Goal: Task Accomplishment & Management: Manage account settings

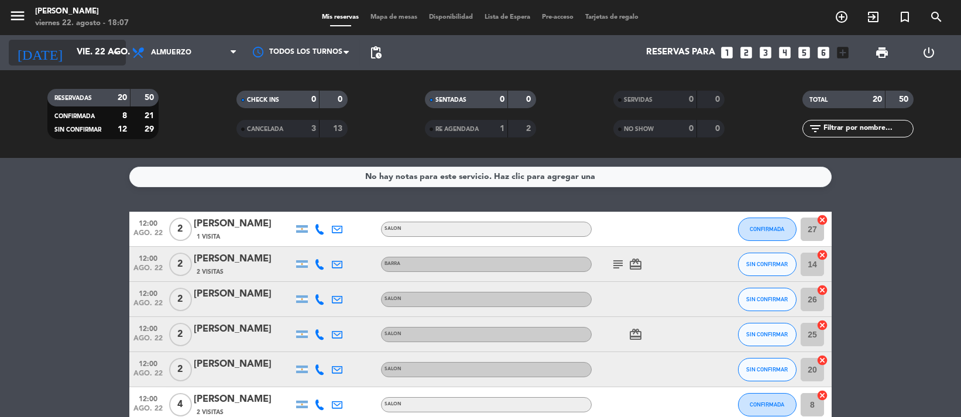
click at [71, 44] on input "vie. 22 ago." at bounding box center [128, 53] width 115 height 22
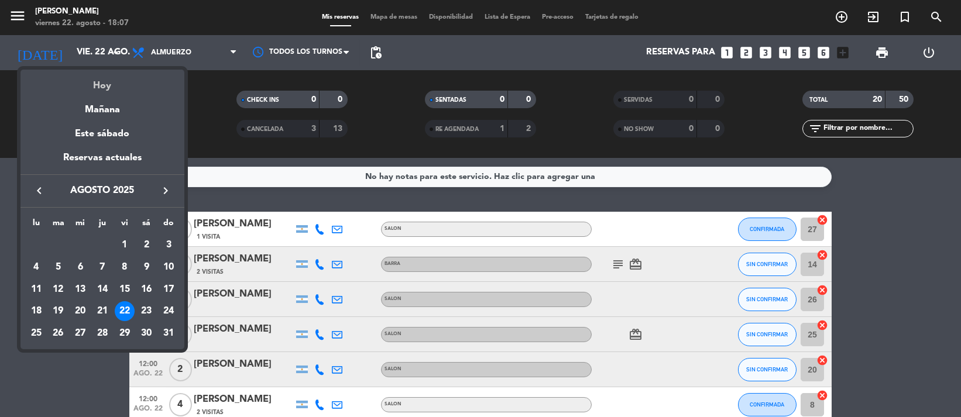
click at [132, 82] on div "Hoy" at bounding box center [102, 82] width 164 height 24
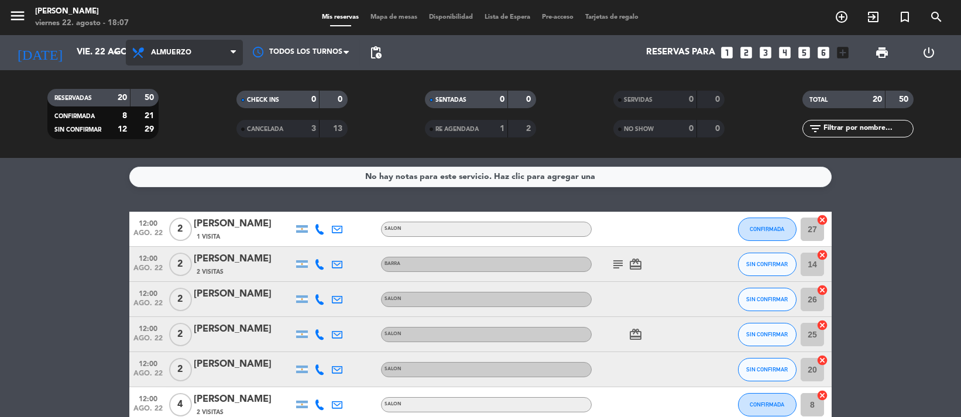
click at [211, 42] on span "Almuerzo" at bounding box center [184, 53] width 117 height 26
click at [177, 122] on div "menu NAKAMA RAMEN viernes 22. agosto - 18:07 Mis reservas Mapa de mesas Disponi…" at bounding box center [480, 79] width 961 height 158
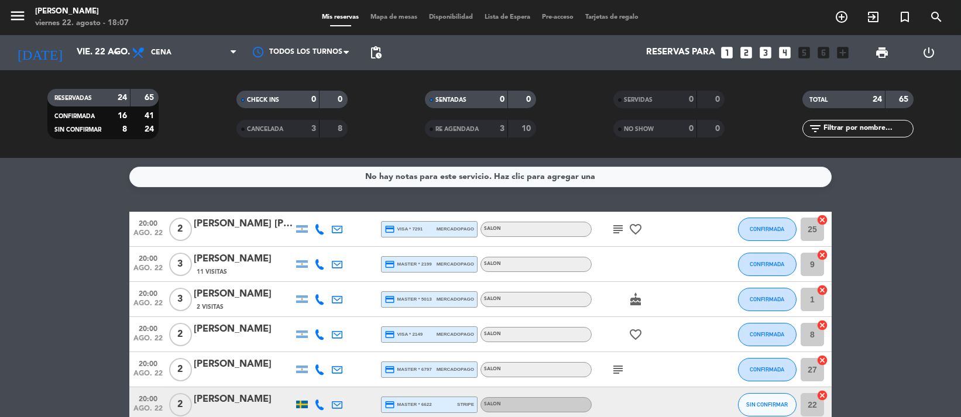
click at [621, 229] on icon "subject" at bounding box center [618, 229] width 14 height 14
click at [621, 367] on icon "subject" at bounding box center [618, 370] width 14 height 14
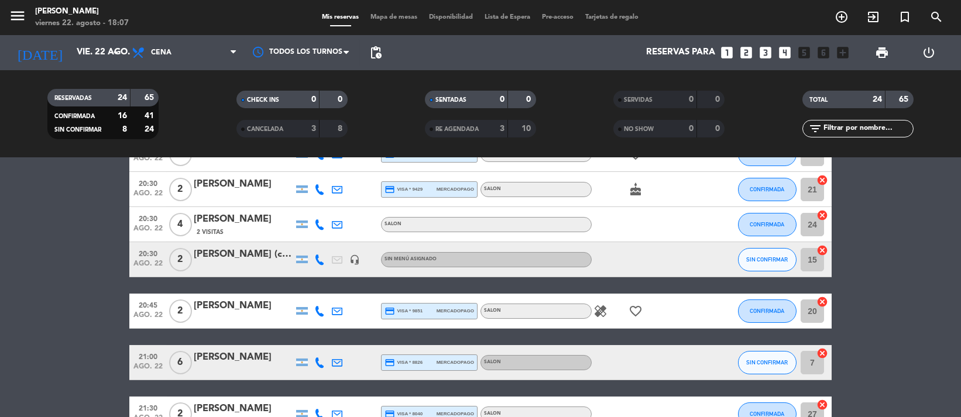
scroll to position [338, 0]
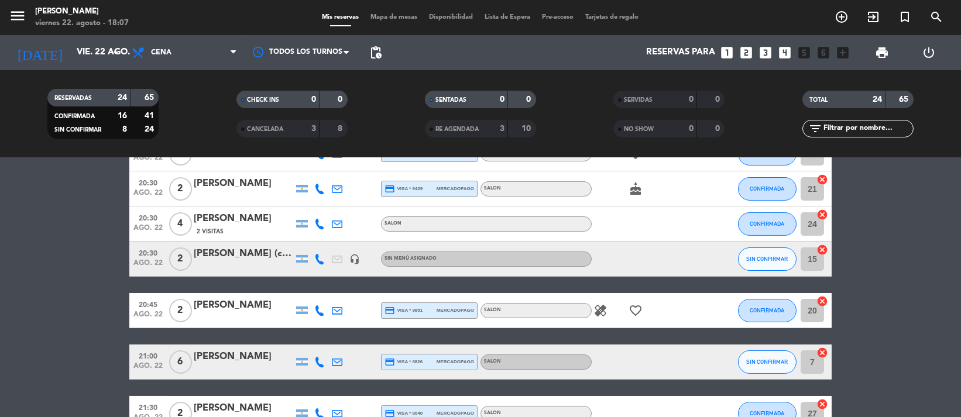
click at [604, 306] on icon "healing" at bounding box center [601, 311] width 14 height 14
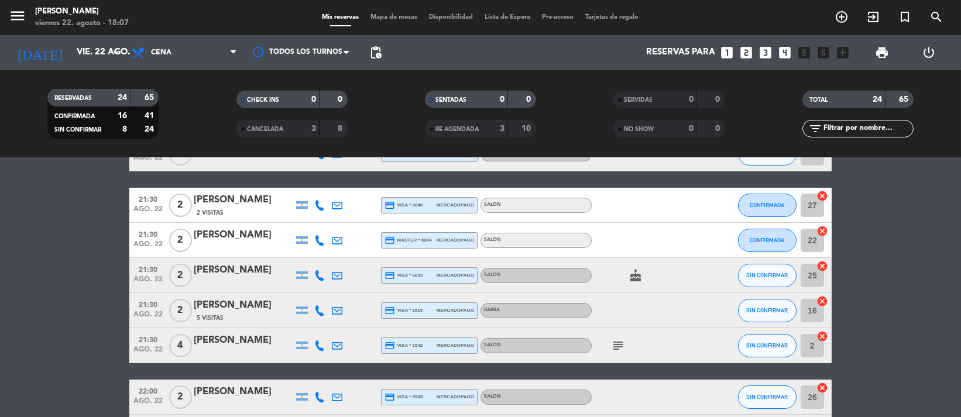
scroll to position [598, 0]
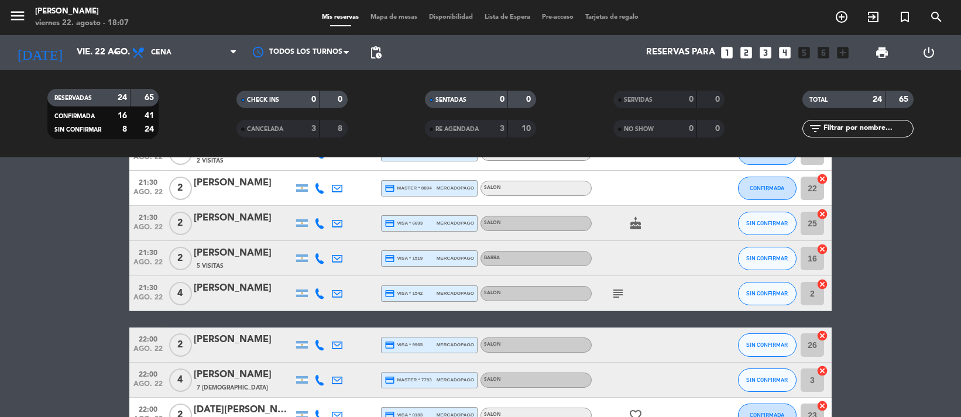
click at [616, 296] on icon "subject" at bounding box center [618, 294] width 14 height 14
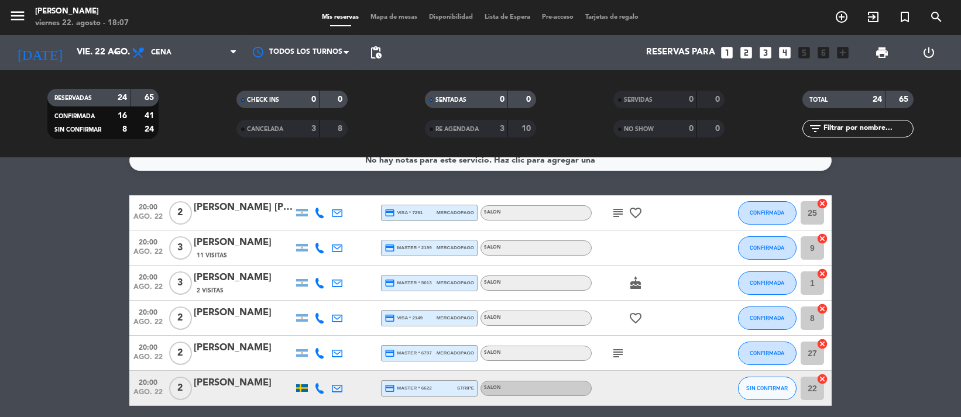
scroll to position [26, 0]
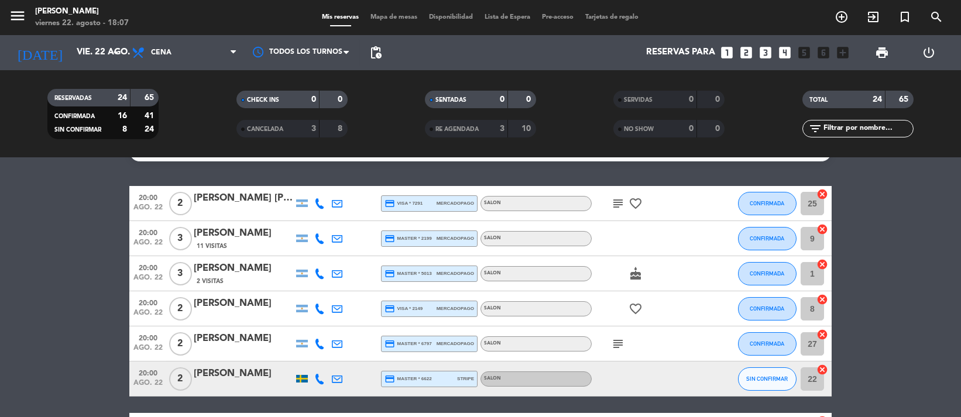
click at [627, 197] on span "favorite_border" at bounding box center [636, 204] width 18 height 14
click at [624, 198] on icon "subject" at bounding box center [618, 204] width 14 height 14
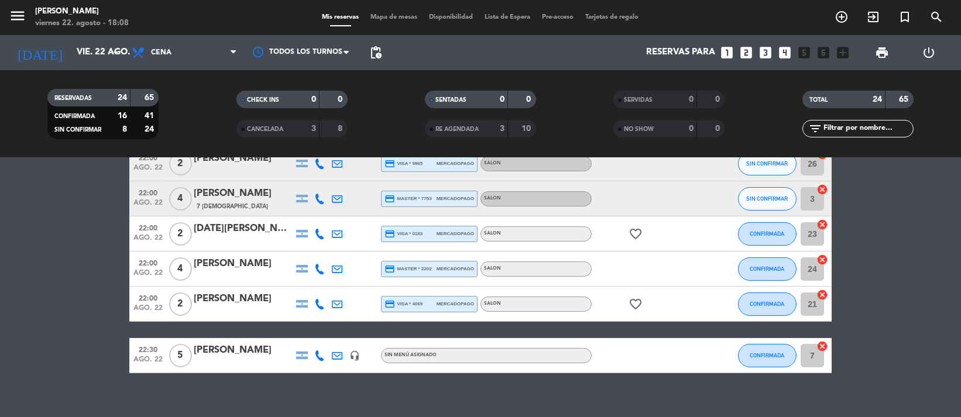
scroll to position [794, 0]
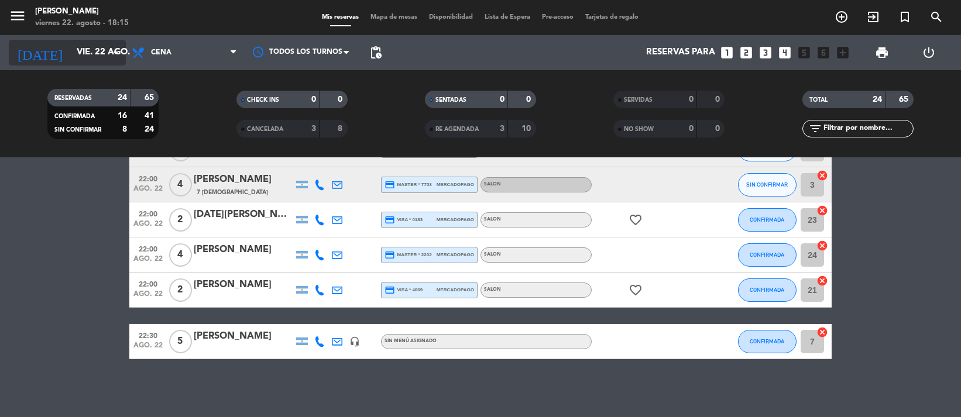
click at [83, 53] on input "vie. 22 ago." at bounding box center [128, 53] width 115 height 22
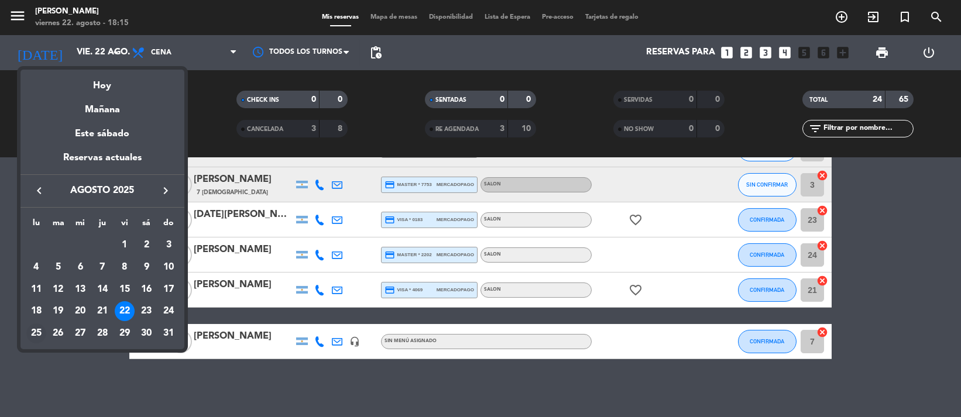
click at [33, 334] on div "25" at bounding box center [36, 334] width 20 height 20
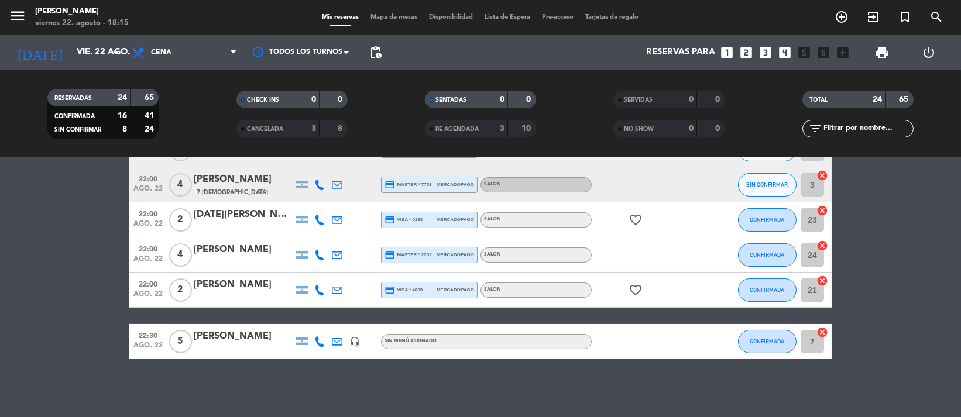
type input "lun. 25 ago."
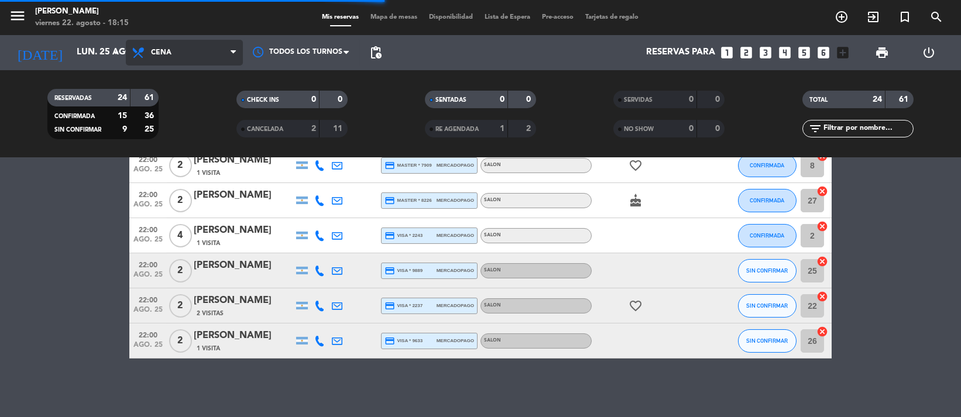
scroll to position [777, 0]
click at [159, 56] on span "Cena" at bounding box center [184, 53] width 117 height 26
click at [166, 103] on div "menu NAKAMA RAMEN viernes 22. agosto - 18:15 Mis reservas Mapa de mesas Disponi…" at bounding box center [480, 79] width 961 height 158
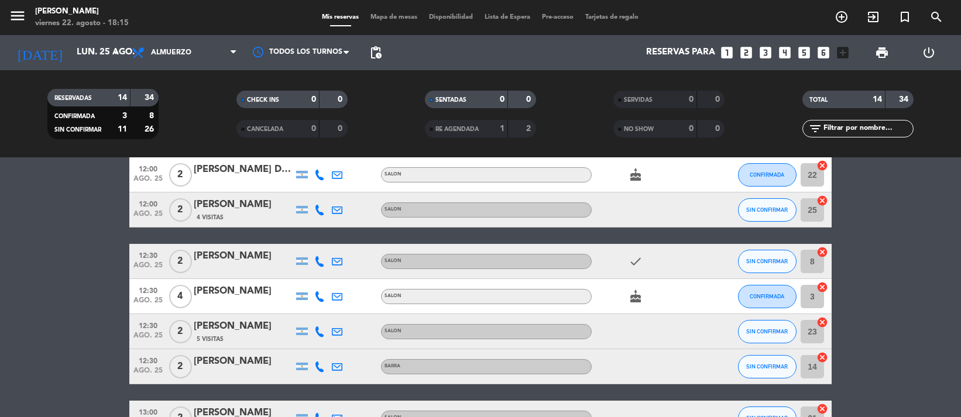
scroll to position [78, 0]
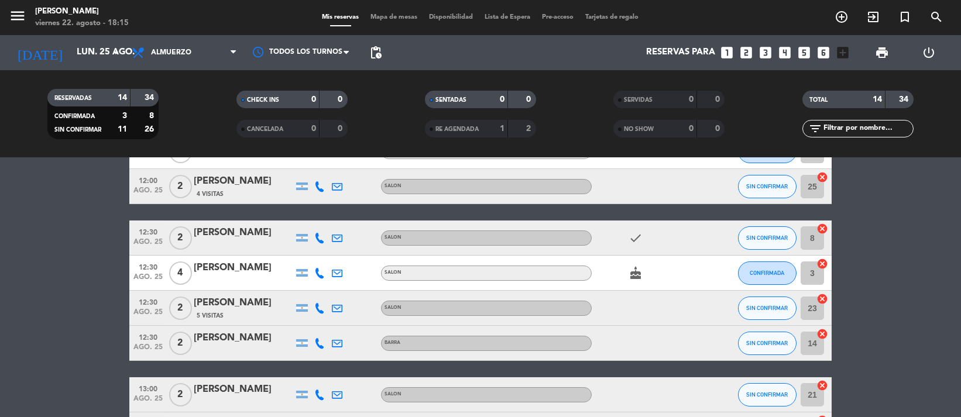
click at [746, 49] on icon "looks_two" at bounding box center [746, 52] width 15 height 15
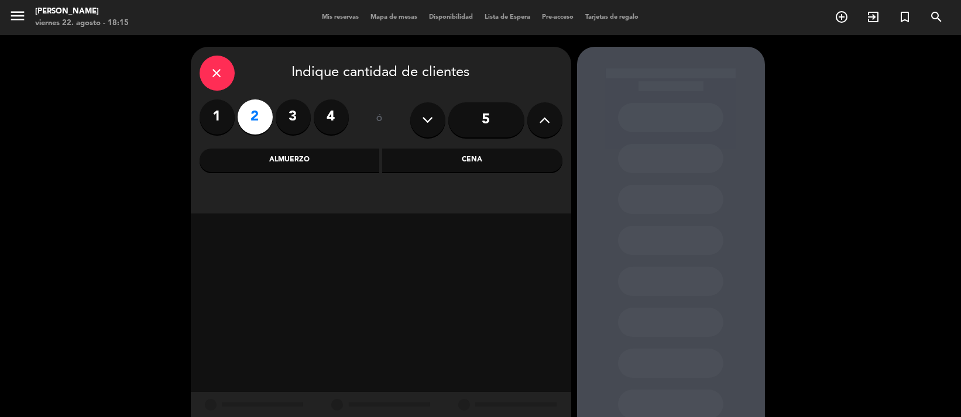
click at [354, 165] on div "Almuerzo" at bounding box center [290, 160] width 180 height 23
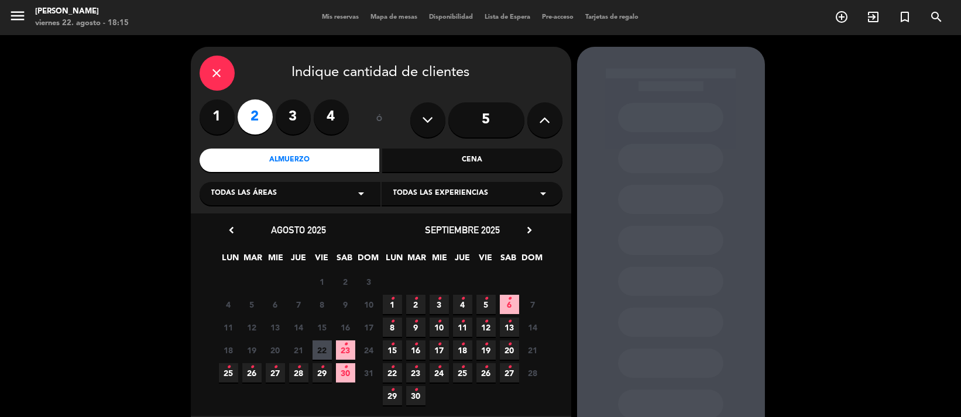
click at [229, 375] on icon "•" at bounding box center [229, 367] width 4 height 19
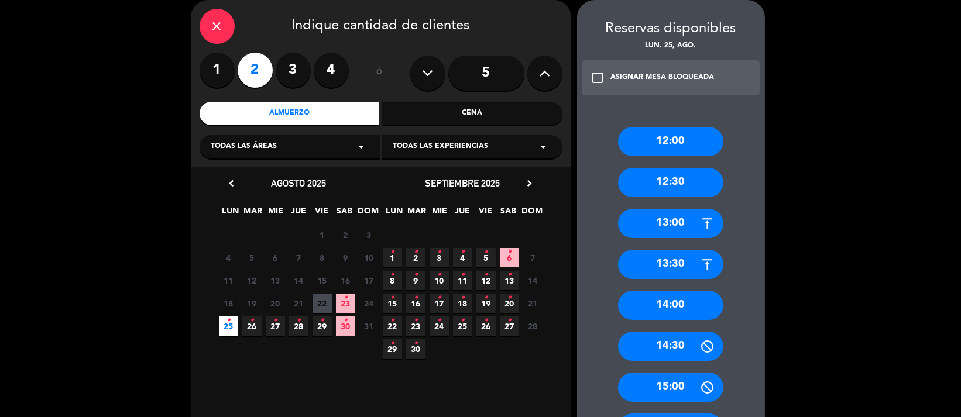
click at [701, 181] on div "12:30" at bounding box center [670, 182] width 105 height 29
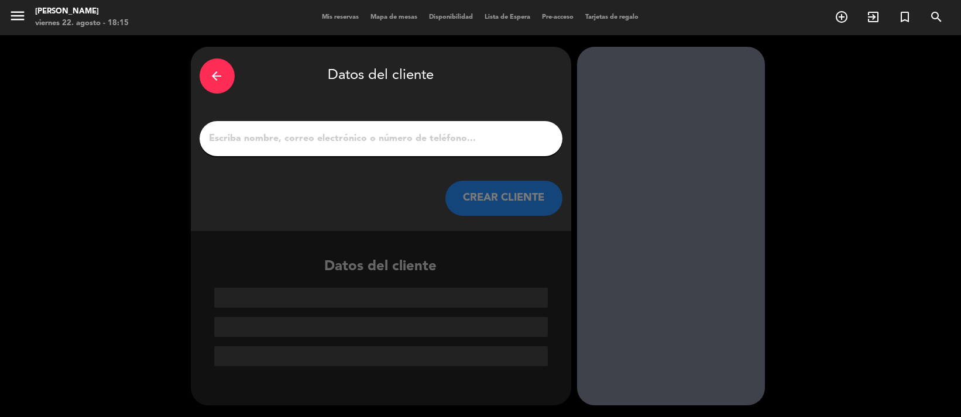
scroll to position [0, 0]
click at [263, 139] on input "1" at bounding box center [380, 139] width 345 height 16
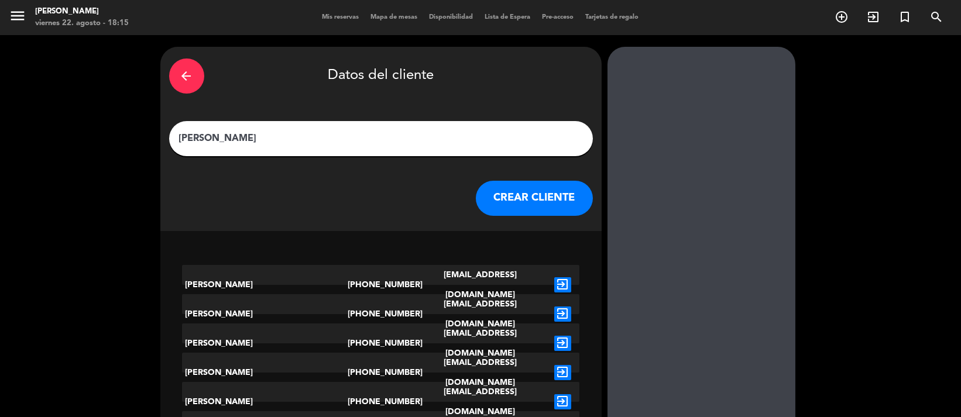
drag, startPoint x: 208, startPoint y: 139, endPoint x: 73, endPoint y: 118, distance: 137.5
paste input "[PERSON_NAME]"
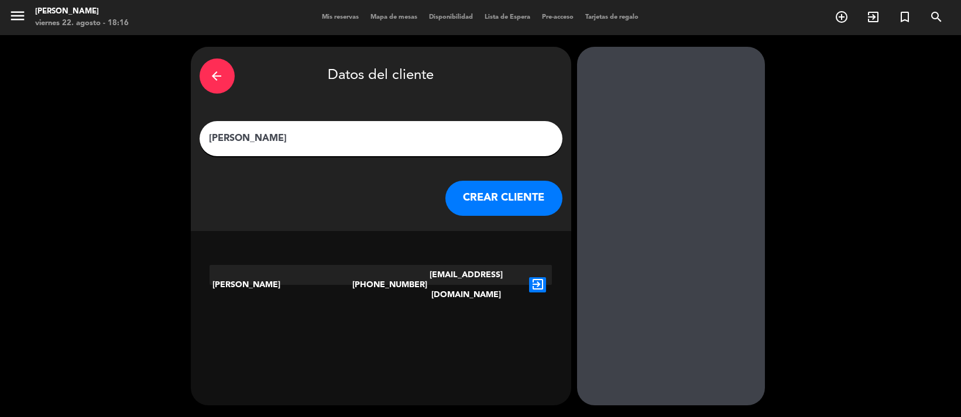
type input "[PERSON_NAME]"
click at [546, 206] on button "CREAR CLIENTE" at bounding box center [504, 198] width 117 height 35
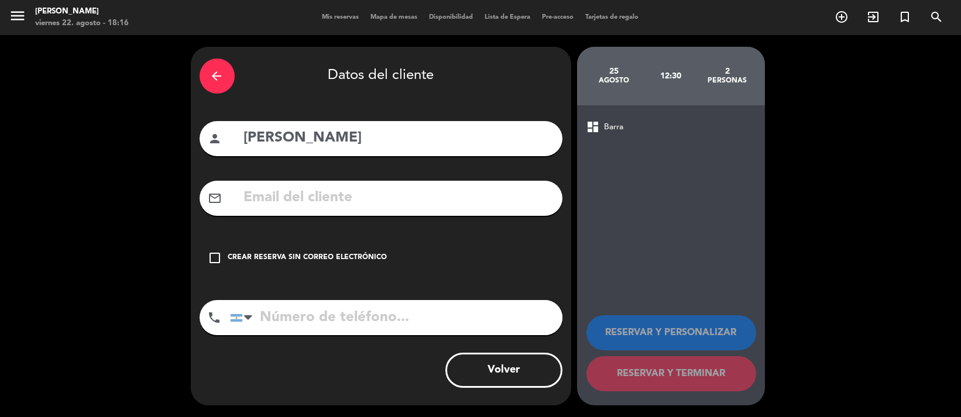
click at [386, 196] on input "text" at bounding box center [398, 198] width 311 height 24
drag, startPoint x: 191, startPoint y: 76, endPoint x: 209, endPoint y: 78, distance: 17.7
click at [191, 76] on div "arrow_back Datos del cliente person [PERSON_NAME] mail_outline check_box_outlin…" at bounding box center [381, 226] width 381 height 359
click at [214, 78] on icon "arrow_back" at bounding box center [217, 76] width 14 height 14
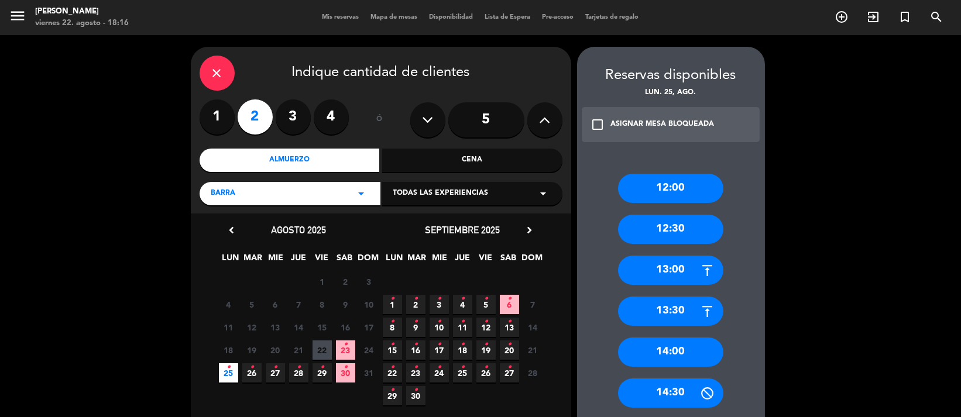
click at [221, 377] on span "25 •" at bounding box center [228, 373] width 19 height 19
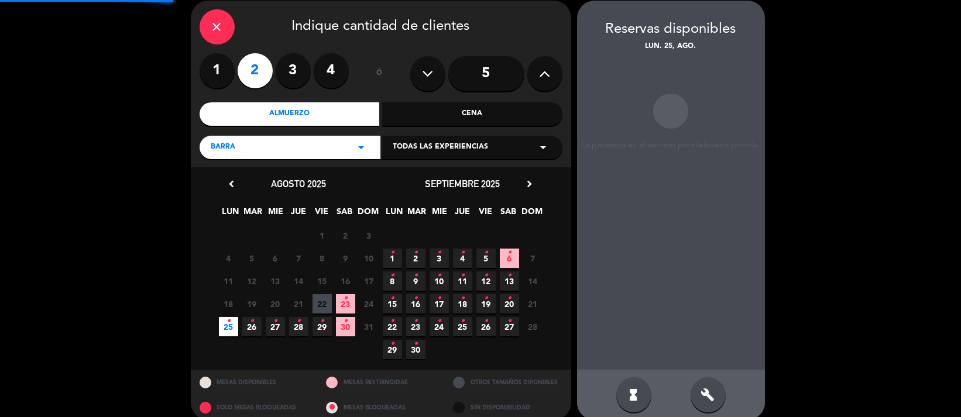
scroll to position [47, 0]
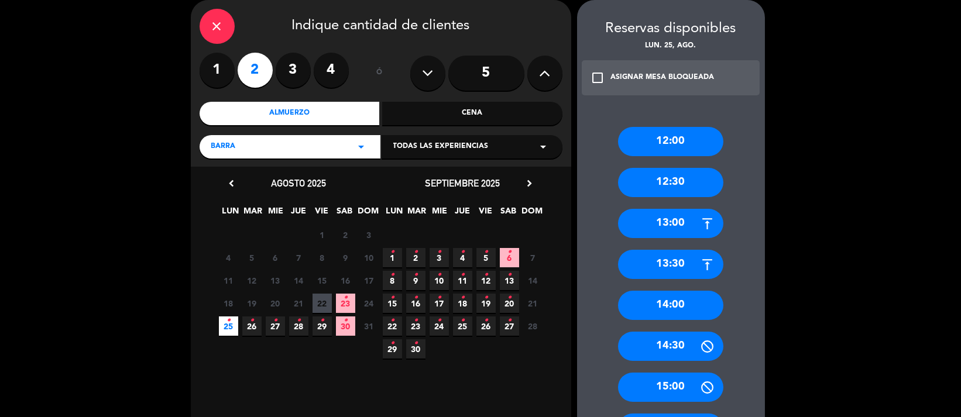
click at [683, 171] on div "12:30" at bounding box center [670, 182] width 105 height 29
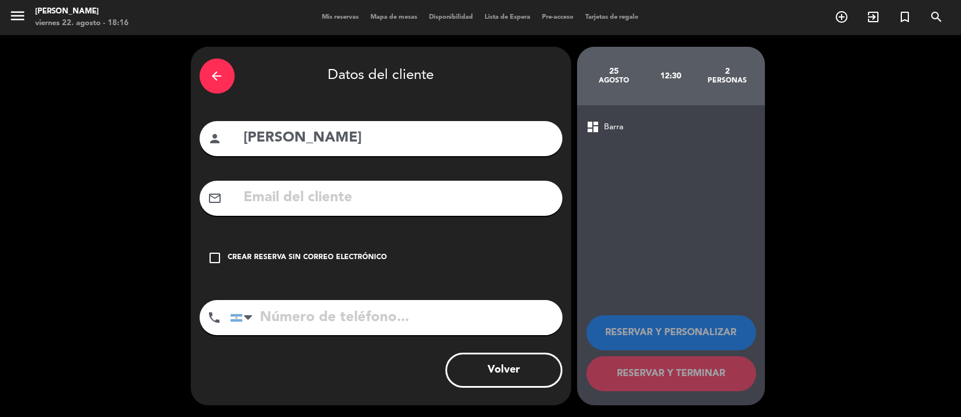
scroll to position [0, 0]
click at [331, 188] on input "text" at bounding box center [398, 198] width 311 height 24
click at [479, 369] on button "Volver" at bounding box center [504, 370] width 117 height 35
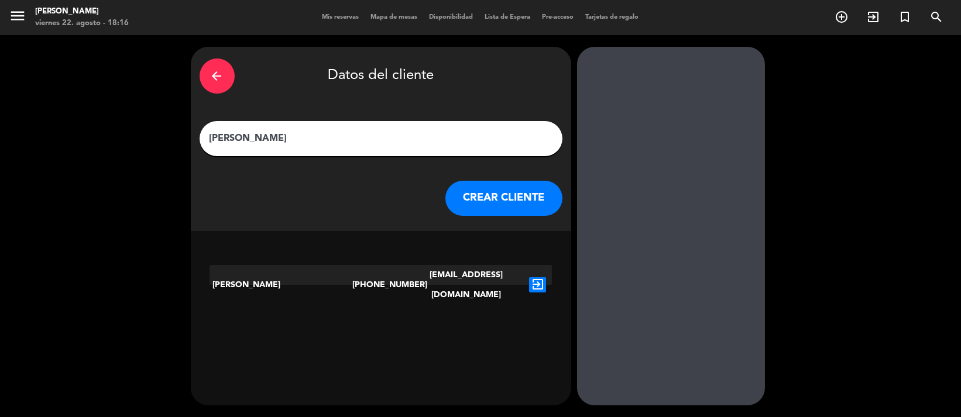
click at [539, 278] on icon "exit_to_app" at bounding box center [537, 285] width 17 height 15
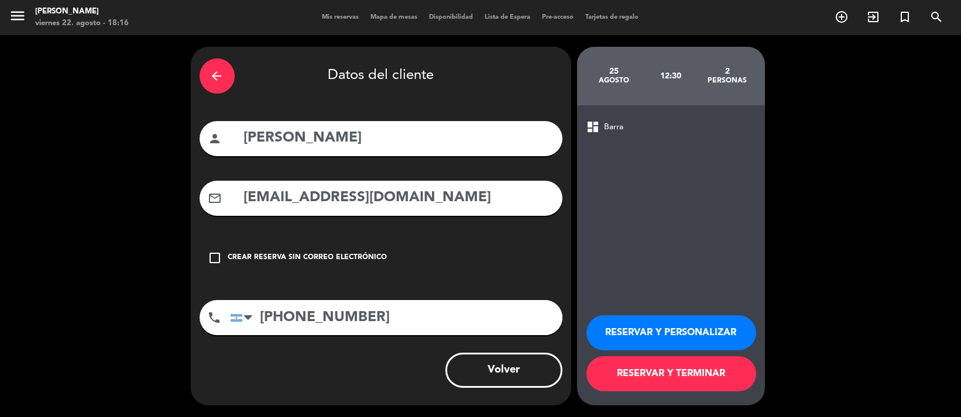
click at [643, 327] on button "RESERVAR Y PERSONALIZAR" at bounding box center [672, 333] width 170 height 35
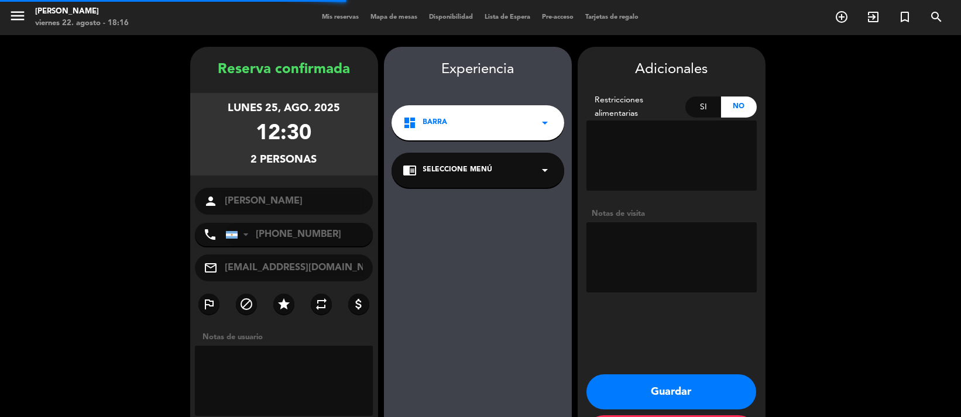
scroll to position [47, 0]
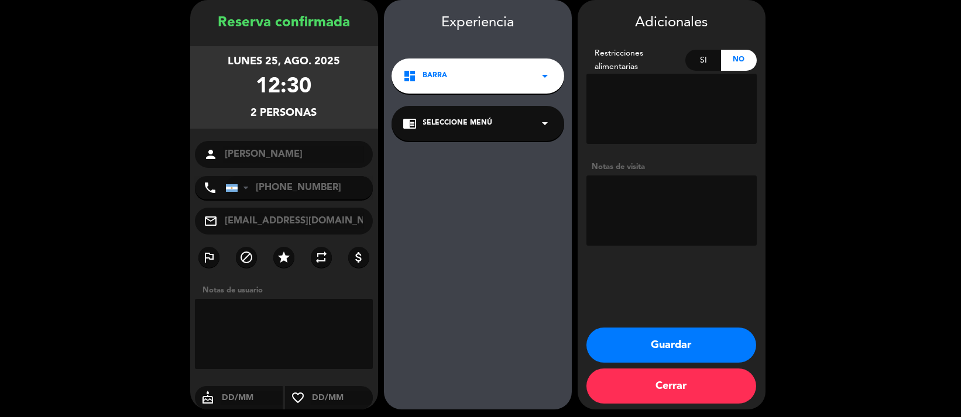
click at [621, 352] on button "Guardar" at bounding box center [672, 345] width 170 height 35
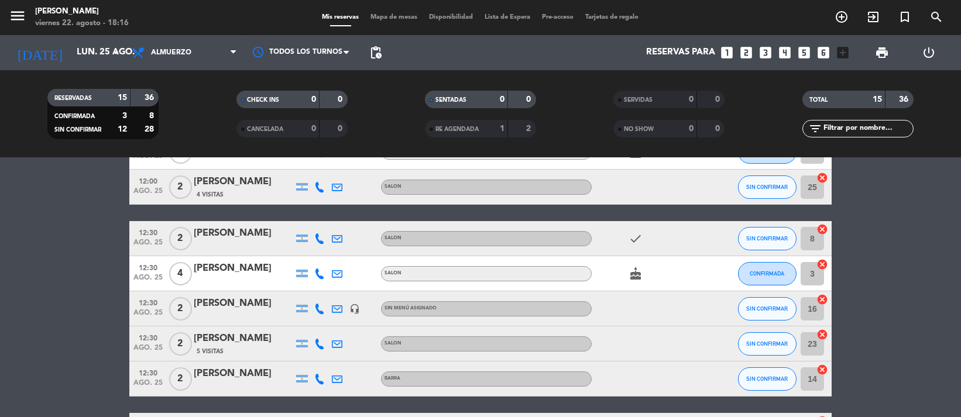
scroll to position [78, 0]
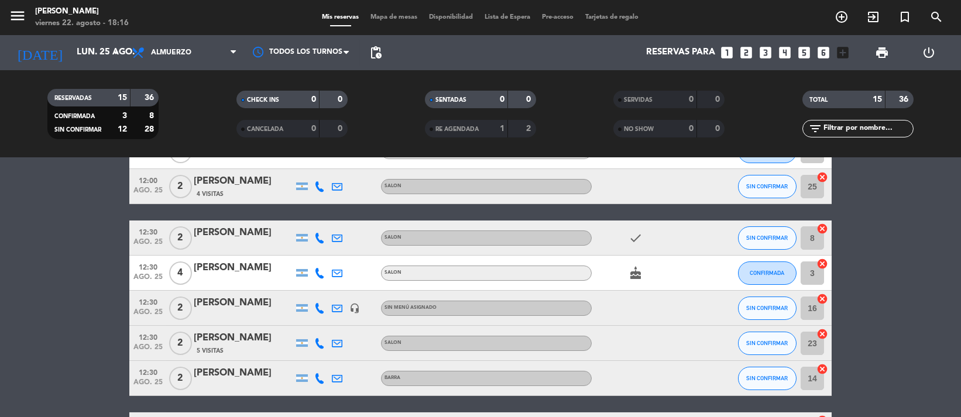
click at [241, 262] on div "[PERSON_NAME]" at bounding box center [244, 268] width 100 height 15
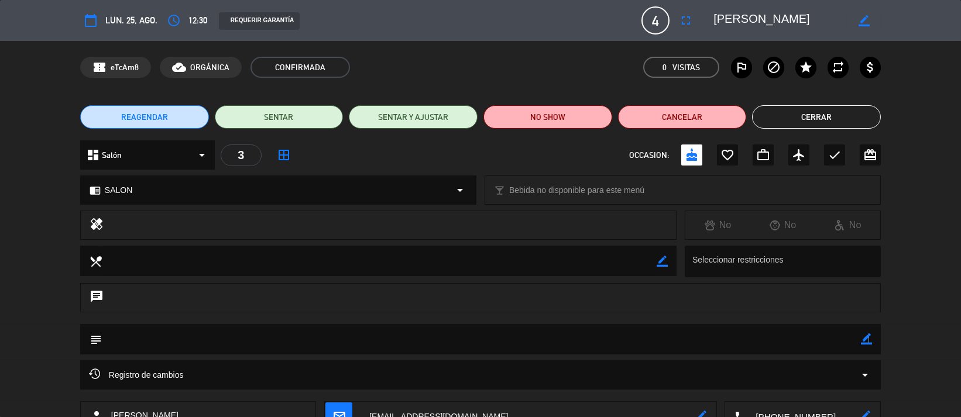
click at [868, 338] on icon "border_color" at bounding box center [866, 339] width 11 height 11
click at [179, 338] on textarea at bounding box center [481, 339] width 759 height 30
type textarea "SON [DEMOGRAPHIC_DATA]!!!"
click at [869, 338] on icon at bounding box center [866, 339] width 11 height 11
click at [793, 111] on button "Cerrar" at bounding box center [816, 116] width 129 height 23
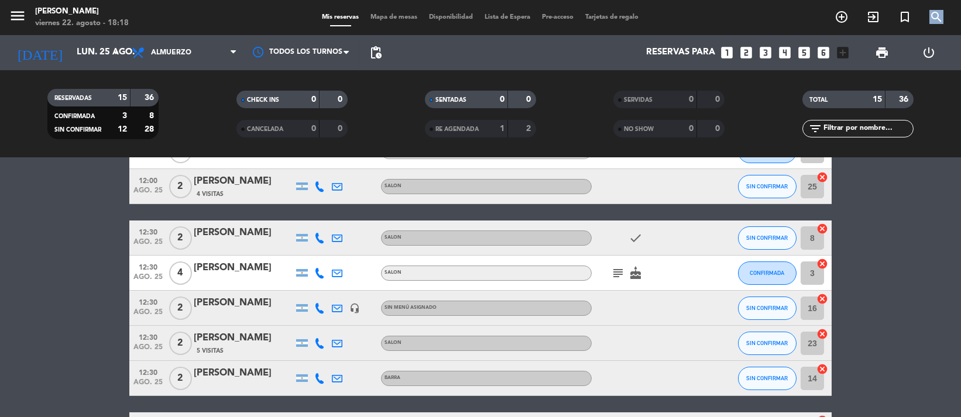
click at [944, 10] on div "menu NAKAMA RAMEN viernes 22. agosto - 18:18 Mis reservas Mapa de mesas Disponi…" at bounding box center [480, 17] width 961 height 35
click at [849, 11] on icon "search" at bounding box center [842, 17] width 14 height 14
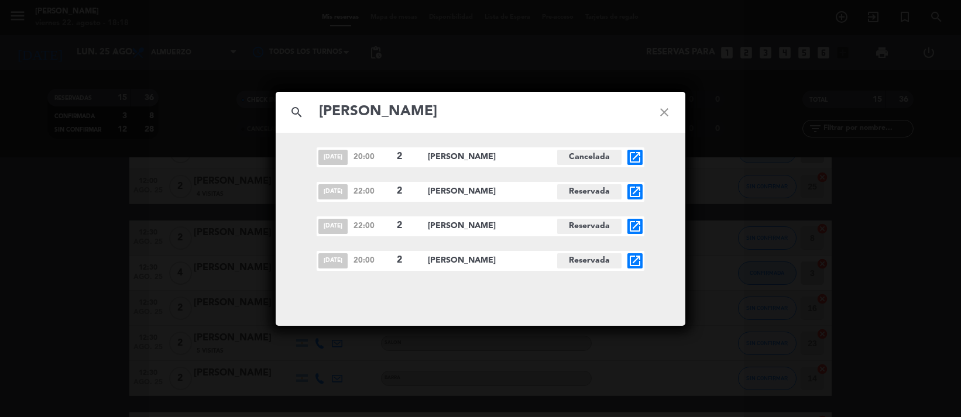
type input "[PERSON_NAME]"
click at [669, 313] on div "[DATE] 20:00 2 [PERSON_NAME] Cancelada open_in_new [DATE] 22:00 2 [PERSON_NAME]…" at bounding box center [481, 229] width 410 height 193
click at [598, 93] on div "search [PERSON_NAME] close" at bounding box center [481, 112] width 410 height 41
click at [661, 112] on icon "close" at bounding box center [664, 112] width 42 height 42
click at [670, 110] on icon "close" at bounding box center [664, 112] width 42 height 42
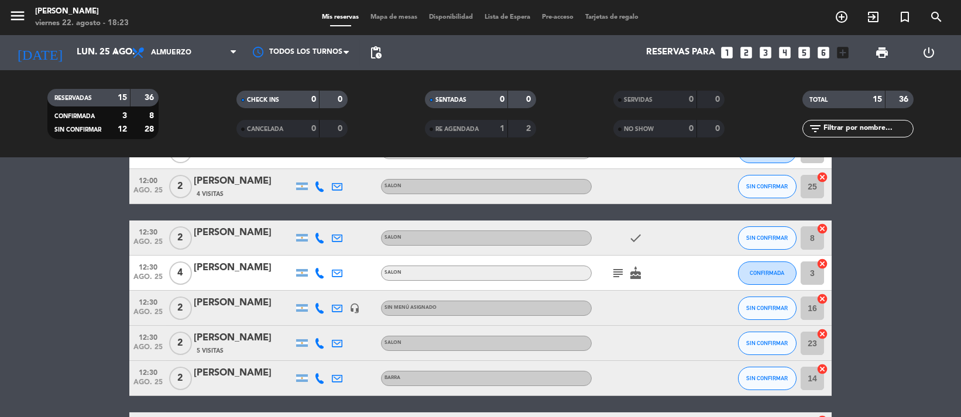
click at [76, 40] on date-picker "[DATE] lun. 25 ago. arrow_drop_down" at bounding box center [67, 53] width 117 height 26
click at [74, 48] on input "lun. 25 ago." at bounding box center [128, 53] width 115 height 22
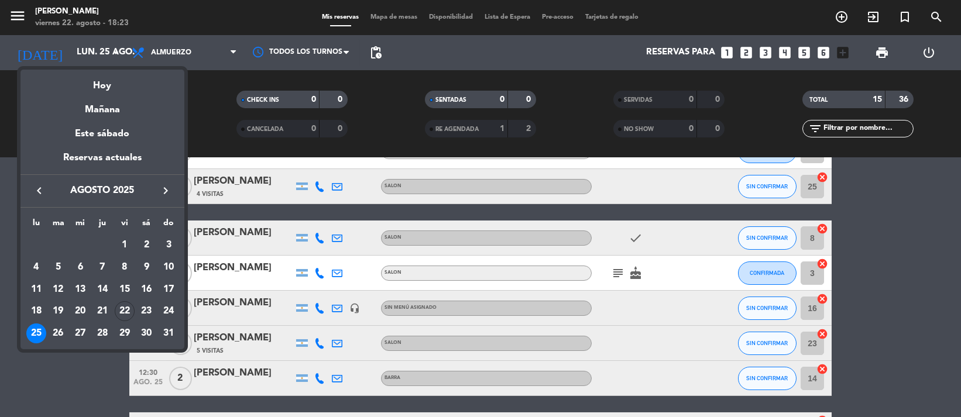
click at [162, 185] on icon "keyboard_arrow_right" at bounding box center [166, 191] width 14 height 14
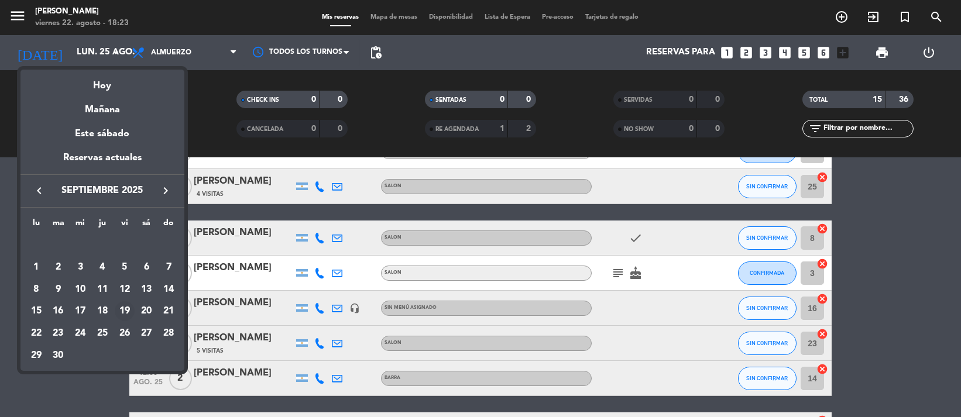
click at [126, 306] on div "19" at bounding box center [125, 312] width 20 height 20
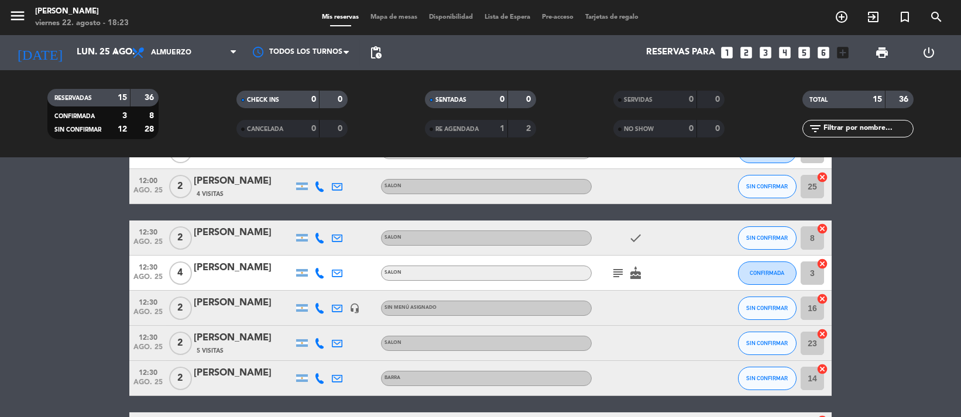
type input "vie. [DATE]"
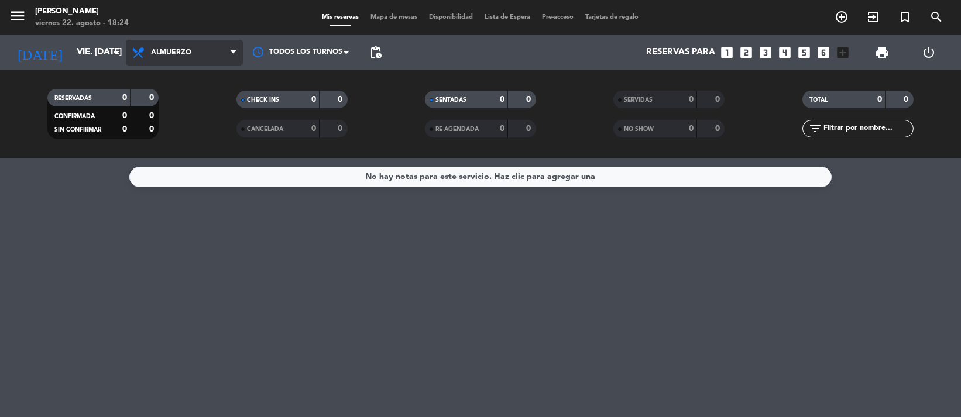
click at [177, 57] on span "Almuerzo" at bounding box center [184, 53] width 117 height 26
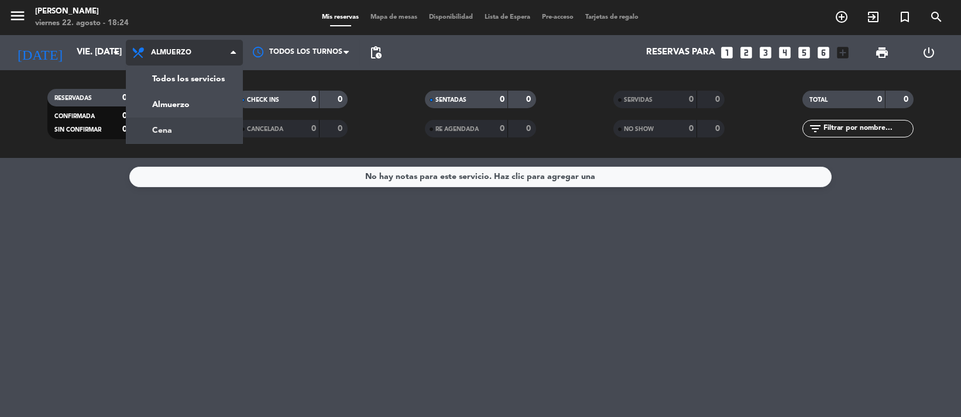
click at [169, 125] on div "menu NAKAMA RAMEN viernes 22. agosto - 18:24 Mis reservas Mapa de mesas Disponi…" at bounding box center [480, 79] width 961 height 158
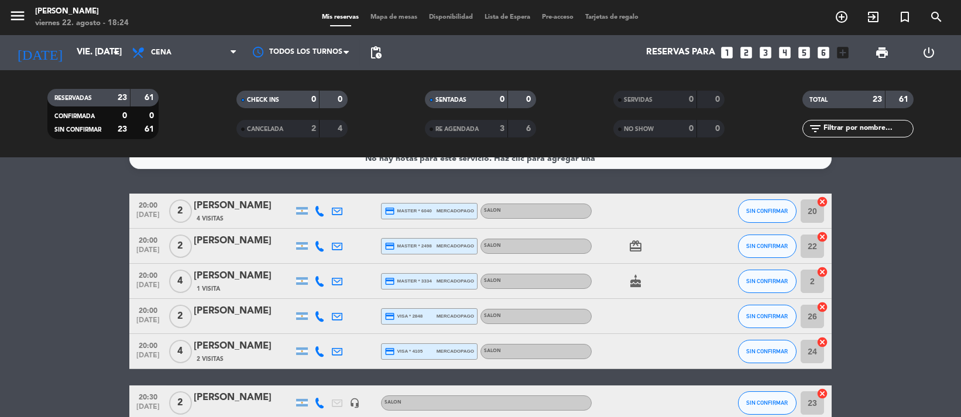
scroll to position [26, 0]
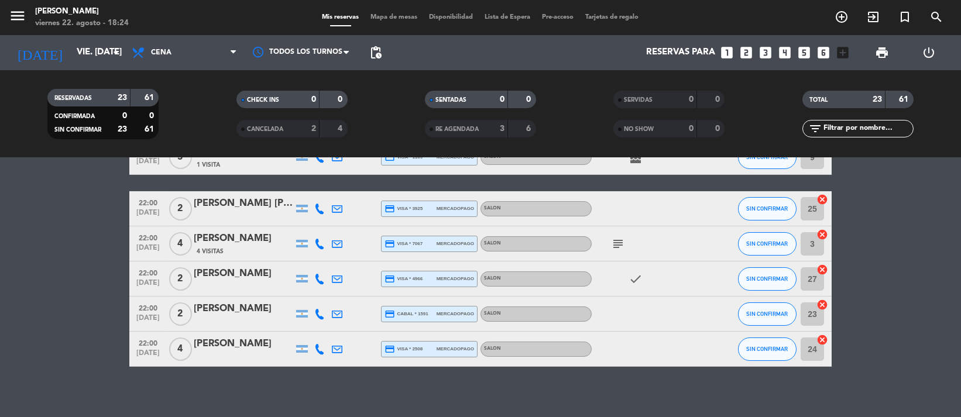
scroll to position [742, 0]
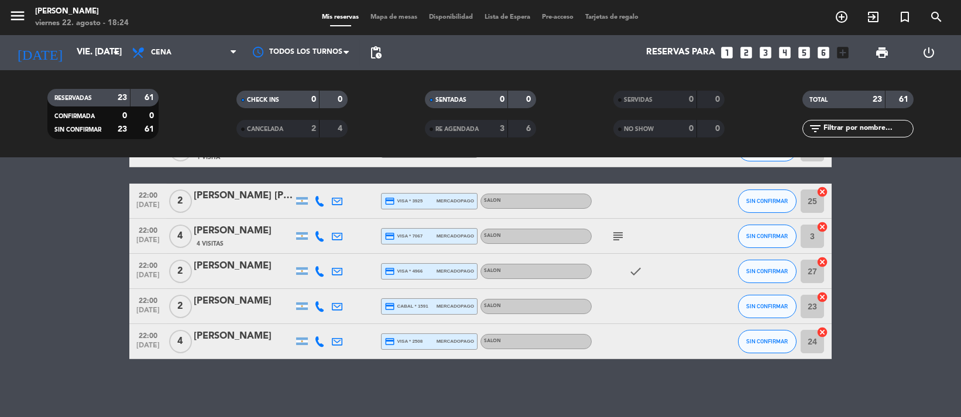
click at [290, 376] on div "No hay notas para este servicio. Haz clic para agregar una 20:00 [DATE] 2 [PERS…" at bounding box center [480, 287] width 961 height 259
click at [935, 12] on icon "search" at bounding box center [937, 17] width 14 height 14
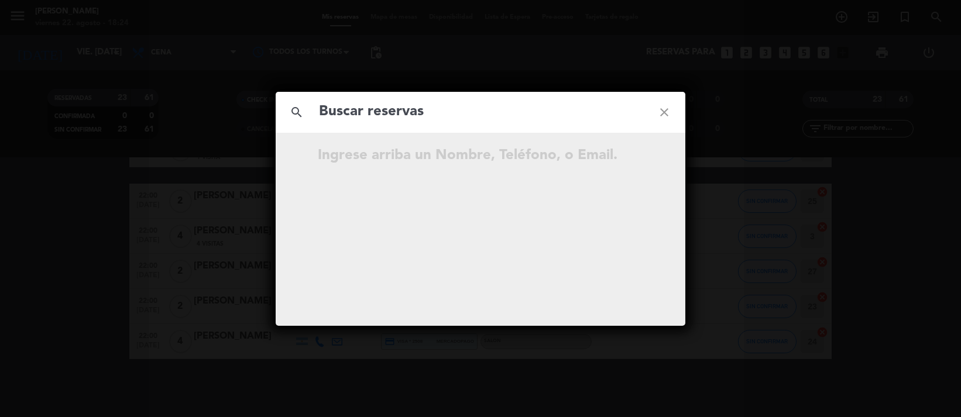
click at [434, 109] on input "text" at bounding box center [481, 112] width 326 height 24
type input "[PERSON_NAME]"
drag, startPoint x: 457, startPoint y: 107, endPoint x: 176, endPoint y: 121, distance: 280.8
click at [176, 121] on div "search [PERSON_NAME] close …continúe escribiendo." at bounding box center [480, 208] width 961 height 417
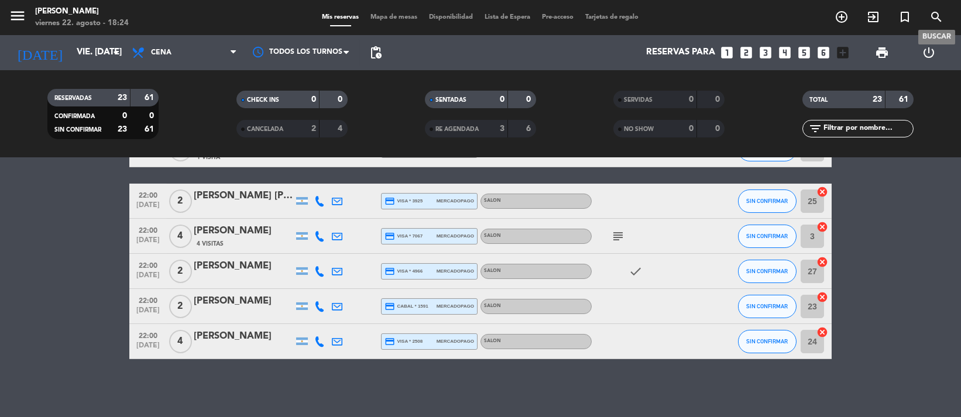
click at [934, 12] on icon "search" at bounding box center [937, 17] width 14 height 14
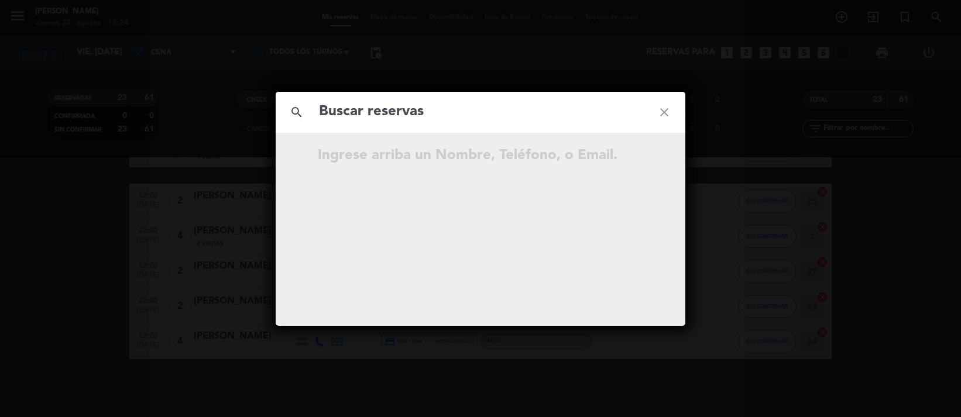
click at [547, 120] on input "text" at bounding box center [481, 112] width 326 height 24
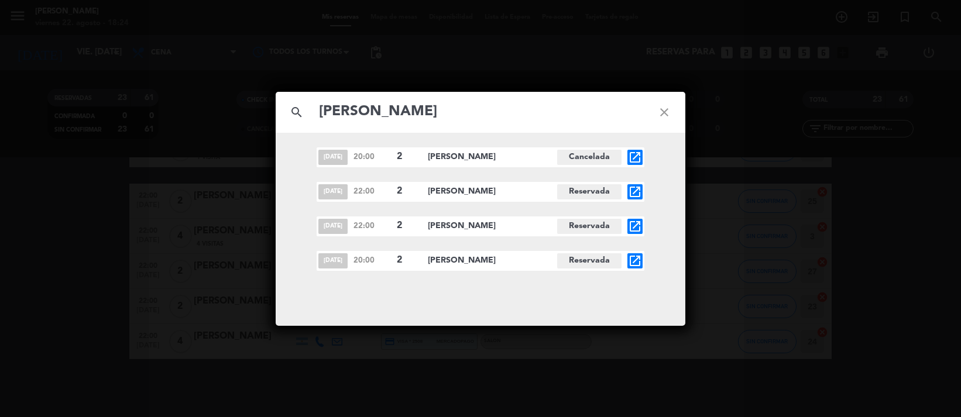
type input "[PERSON_NAME]"
click at [770, 213] on div "search [PERSON_NAME] close [DATE] 20:00 2 [PERSON_NAME] Cancelada open_in_new […" at bounding box center [480, 208] width 961 height 417
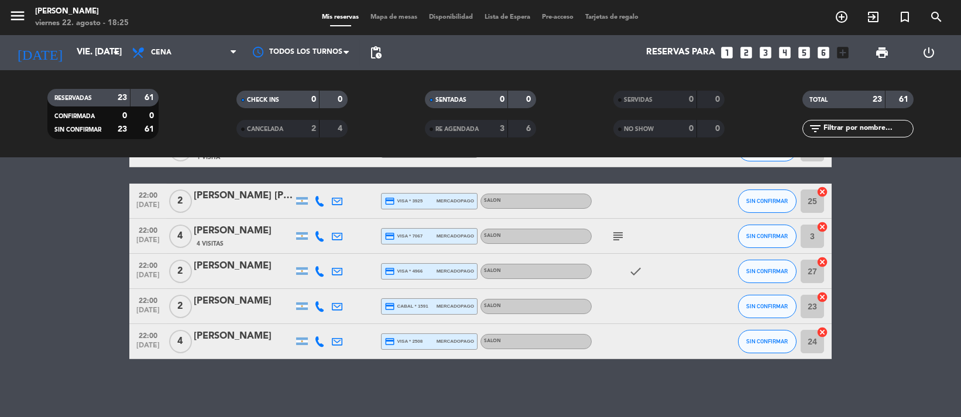
click at [746, 50] on icon "looks_two" at bounding box center [746, 52] width 15 height 15
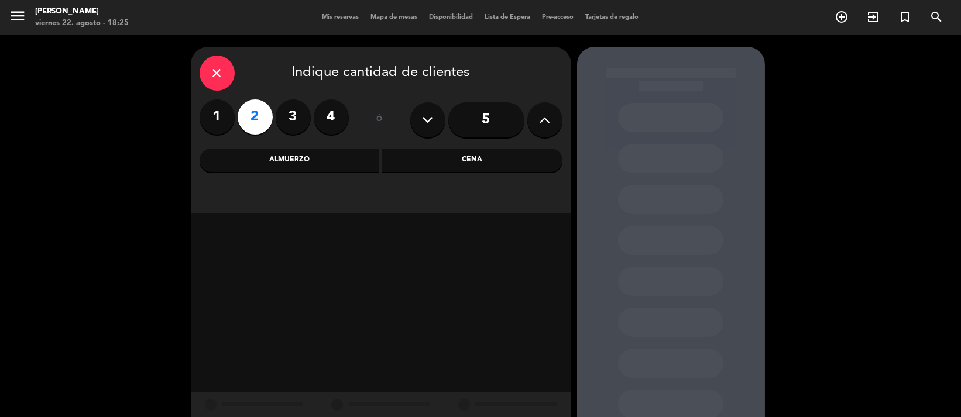
click at [460, 163] on div "Cena" at bounding box center [472, 160] width 180 height 23
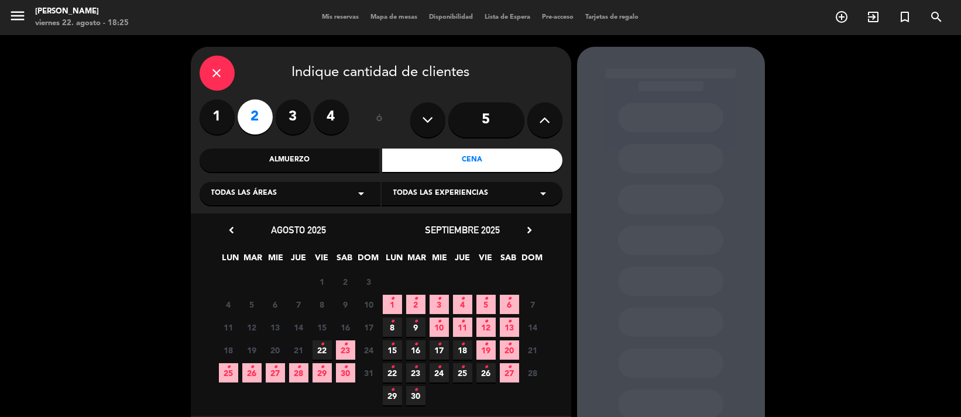
click at [494, 351] on span "19 •" at bounding box center [486, 350] width 19 height 19
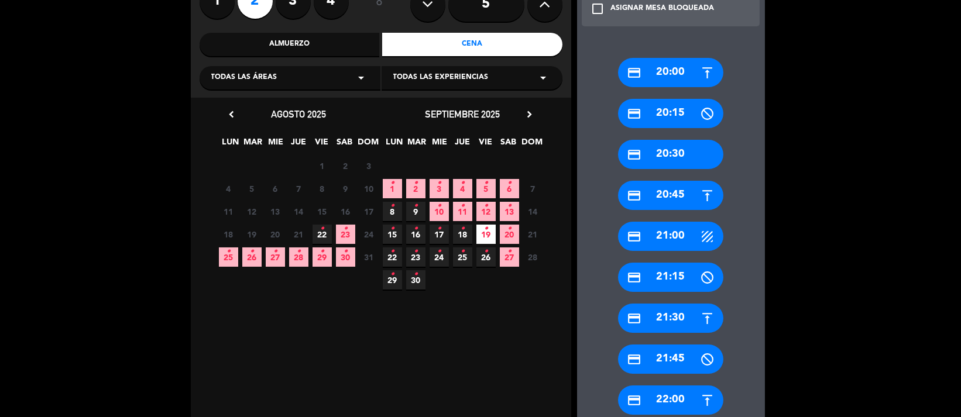
scroll to position [125, 0]
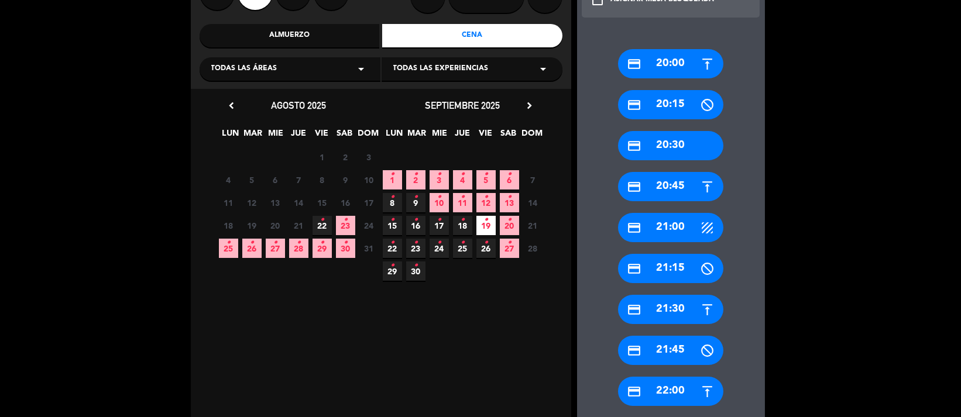
click at [299, 71] on div "Todas las áreas arrow_drop_down" at bounding box center [290, 68] width 181 height 23
click at [229, 117] on div "Salón" at bounding box center [289, 115] width 157 height 12
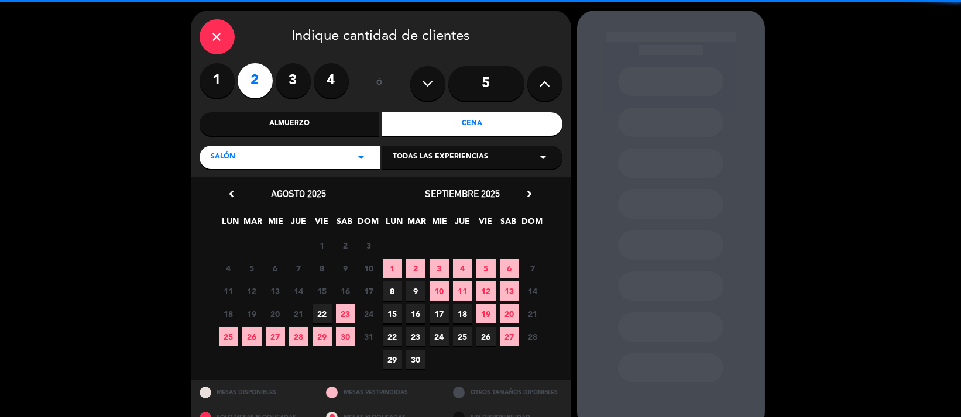
scroll to position [60, 0]
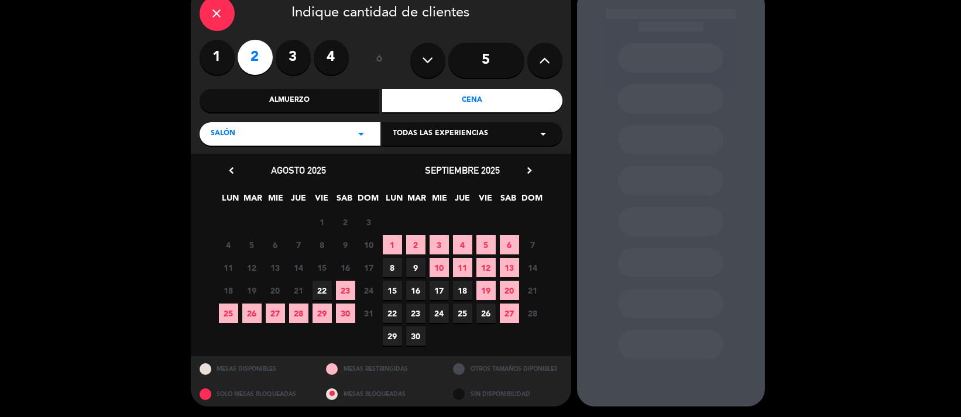
click at [487, 289] on span "19" at bounding box center [486, 290] width 19 height 19
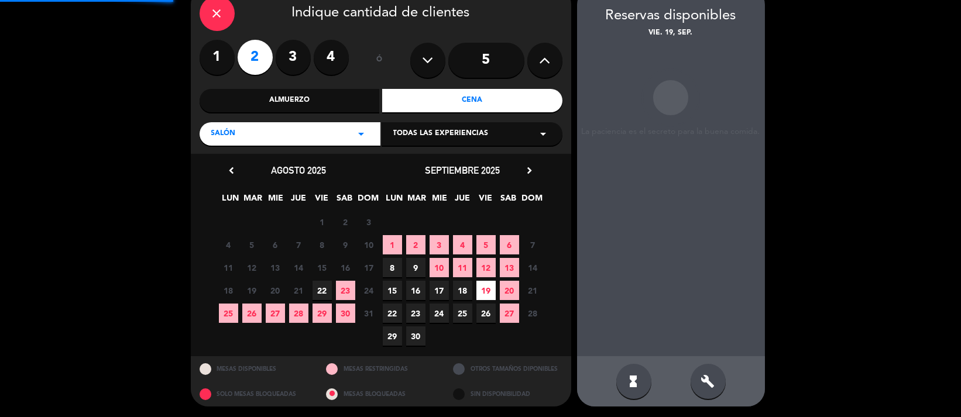
scroll to position [47, 0]
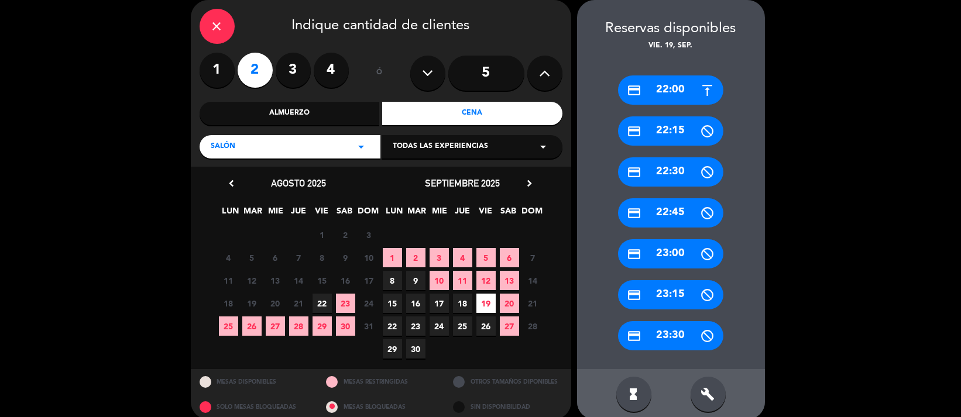
click at [311, 149] on div "Salón arrow_drop_down" at bounding box center [290, 146] width 181 height 23
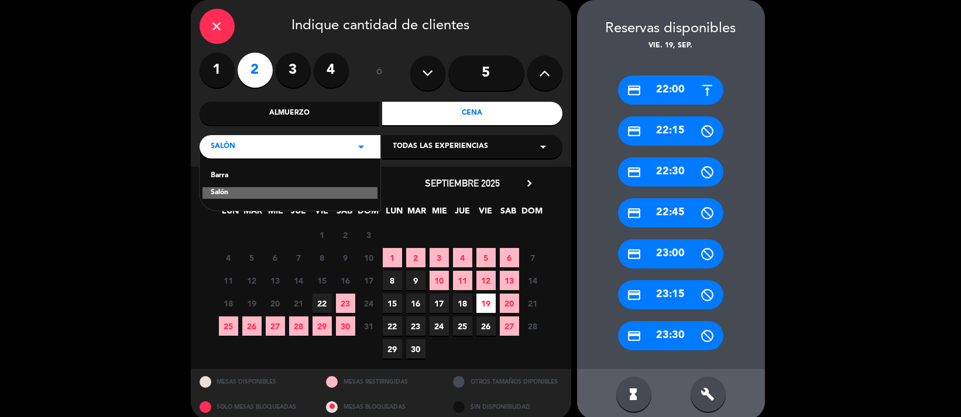
click at [234, 174] on div "Barra" at bounding box center [289, 176] width 157 height 12
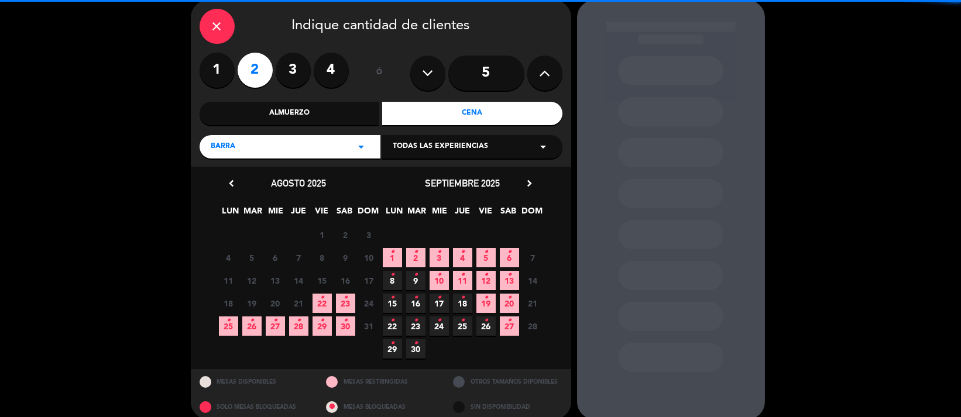
click at [486, 300] on icon "•" at bounding box center [486, 298] width 4 height 19
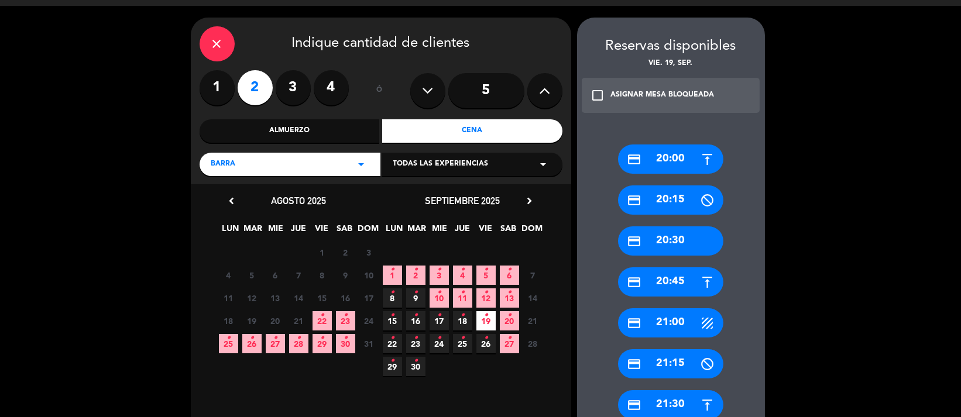
scroll to position [26, 0]
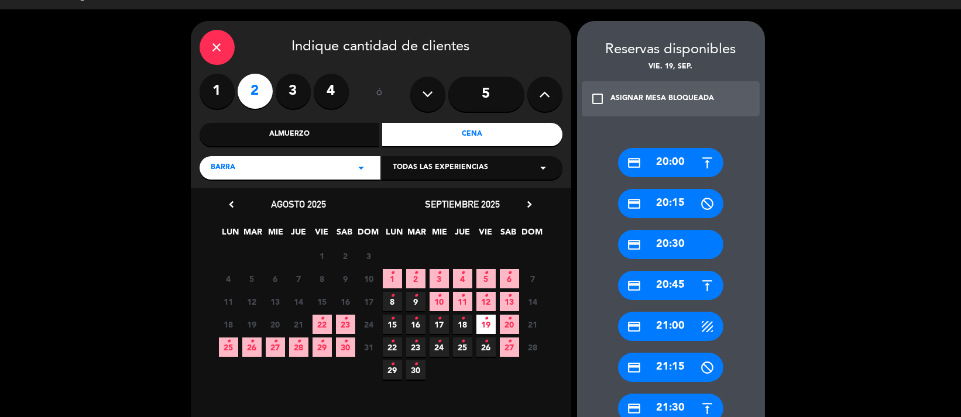
click at [293, 166] on div "Barra arrow_drop_down" at bounding box center [290, 167] width 181 height 23
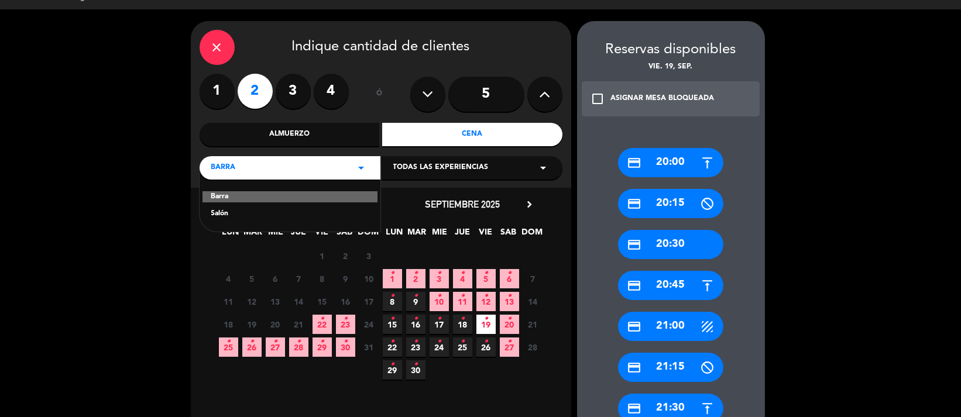
click at [228, 211] on div "Salón" at bounding box center [289, 214] width 157 height 12
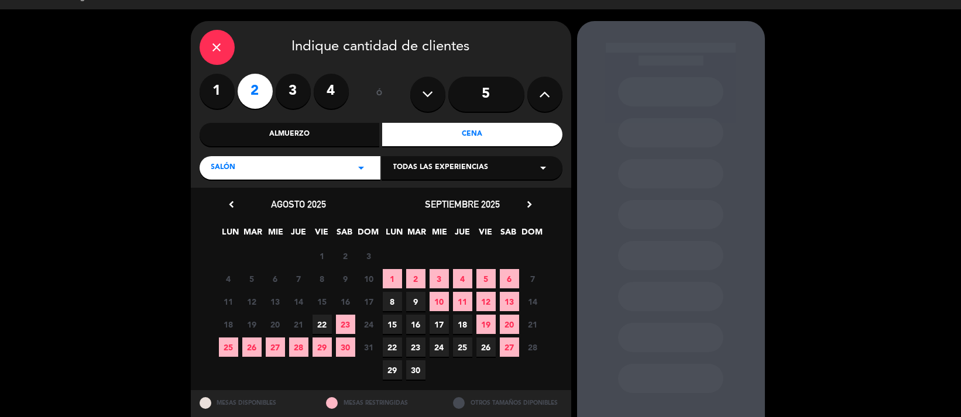
click at [492, 321] on span "19" at bounding box center [486, 324] width 19 height 19
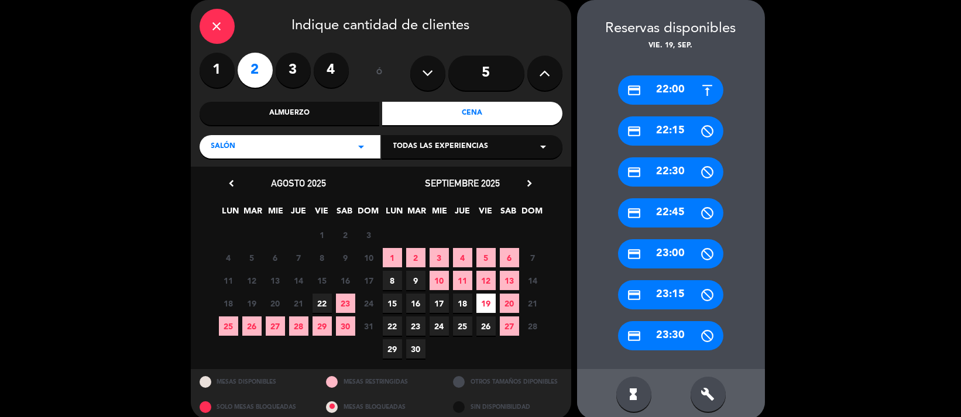
click at [691, 173] on div "credit_card 22:30" at bounding box center [670, 171] width 105 height 29
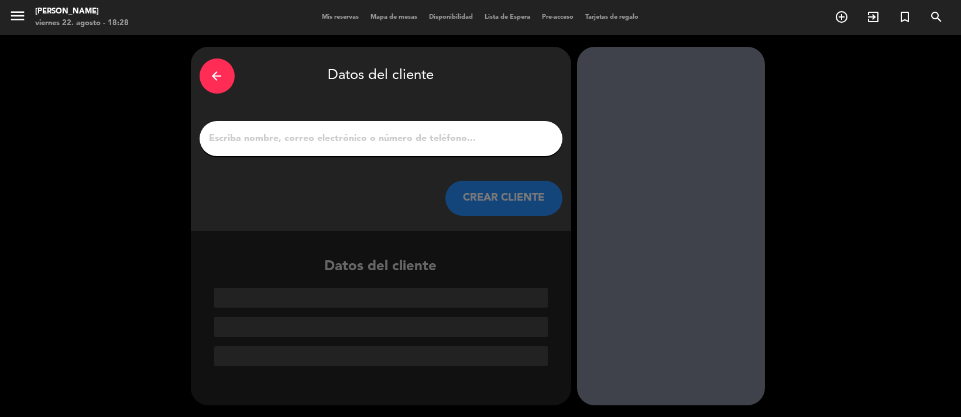
click at [278, 128] on div at bounding box center [381, 138] width 363 height 35
click at [281, 135] on input "1" at bounding box center [380, 139] width 345 height 16
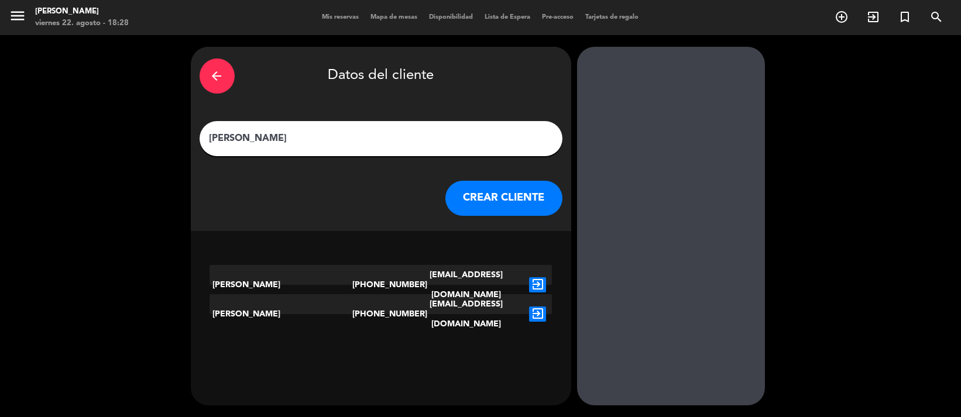
type input "[PERSON_NAME]"
click at [528, 366] on div "arrow_back Datos del cliente [PERSON_NAME] [PERSON_NAME] CLIENTE [PERSON_NAME] …" at bounding box center [381, 226] width 381 height 359
click at [536, 278] on icon "exit_to_app" at bounding box center [537, 285] width 17 height 15
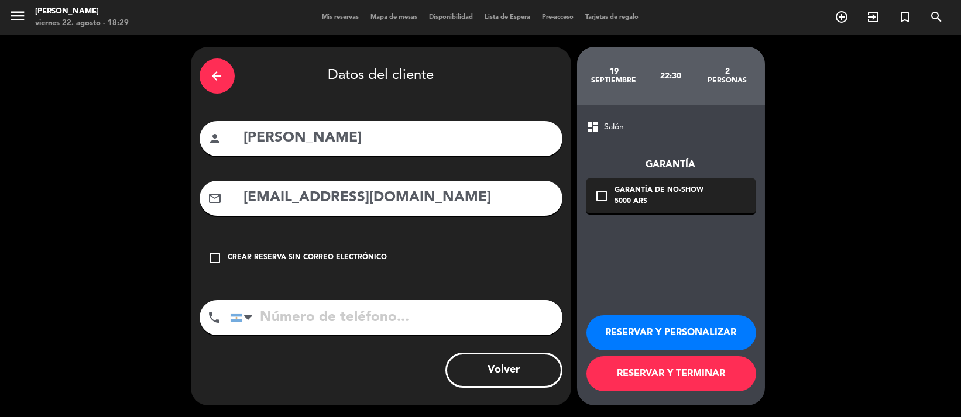
type input "[PHONE_NUMBER]"
click at [664, 331] on button "RESERVAR Y PERSONALIZAR" at bounding box center [672, 333] width 170 height 35
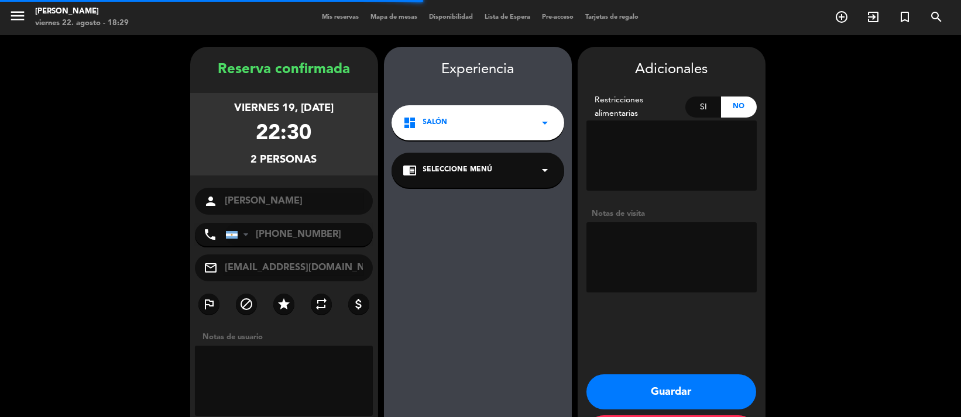
scroll to position [47, 0]
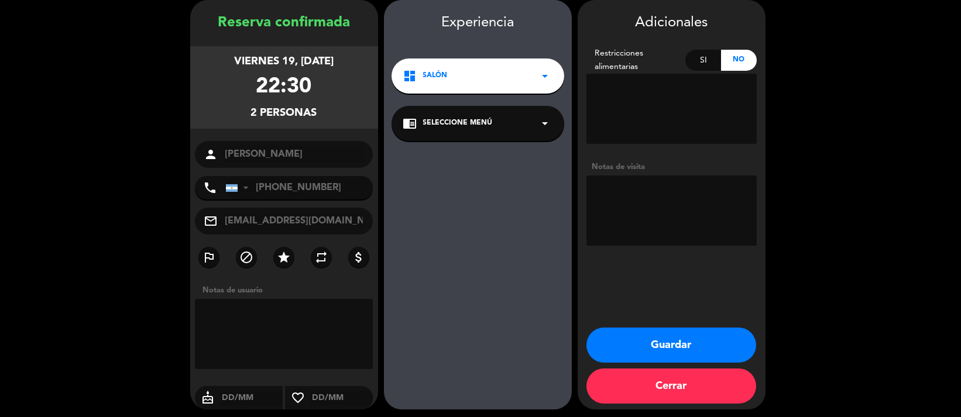
click at [646, 351] on button "Guardar" at bounding box center [672, 345] width 170 height 35
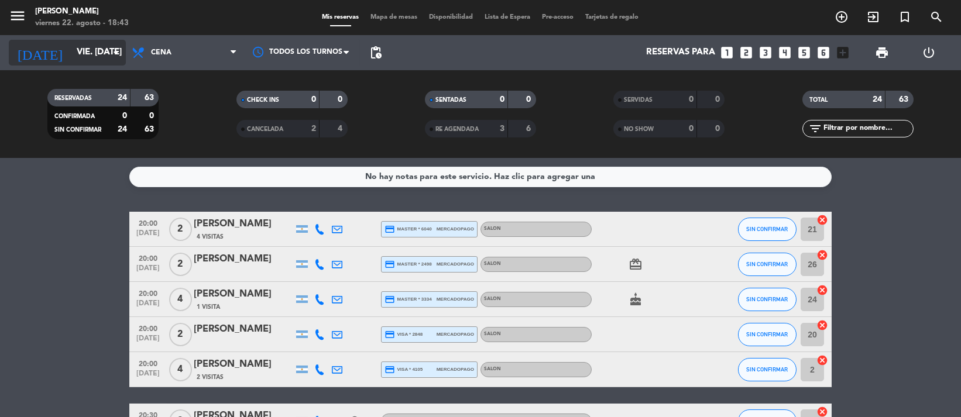
click at [109, 52] on icon "arrow_drop_down" at bounding box center [116, 53] width 14 height 14
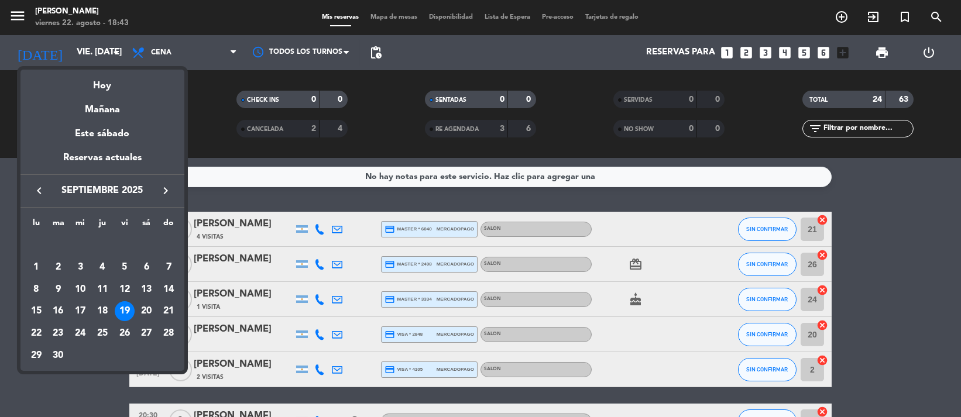
click at [43, 182] on div "keyboard_arrow_left septiembre 2025 keyboard_arrow_right" at bounding box center [102, 190] width 164 height 33
click at [33, 190] on icon "keyboard_arrow_left" at bounding box center [39, 191] width 14 height 14
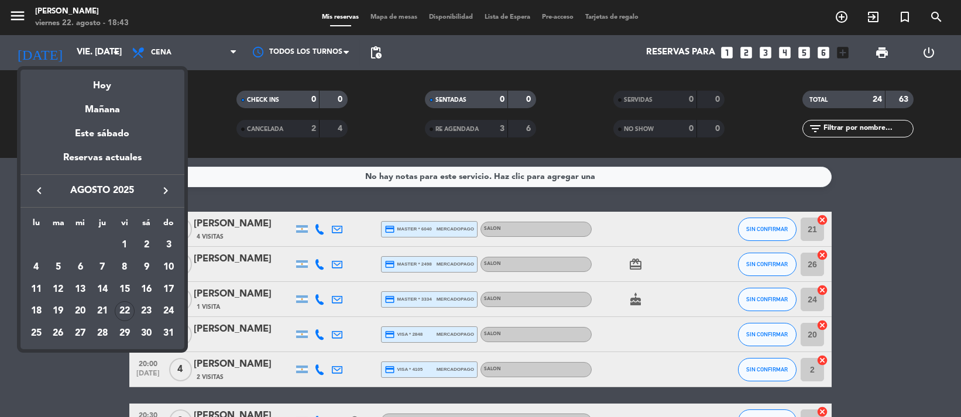
click at [60, 334] on div "26" at bounding box center [59, 334] width 20 height 20
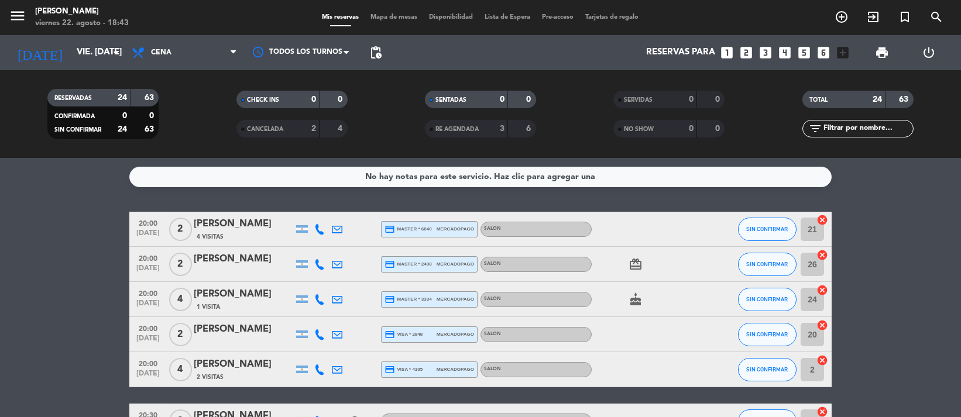
type input "[DATE] ago."
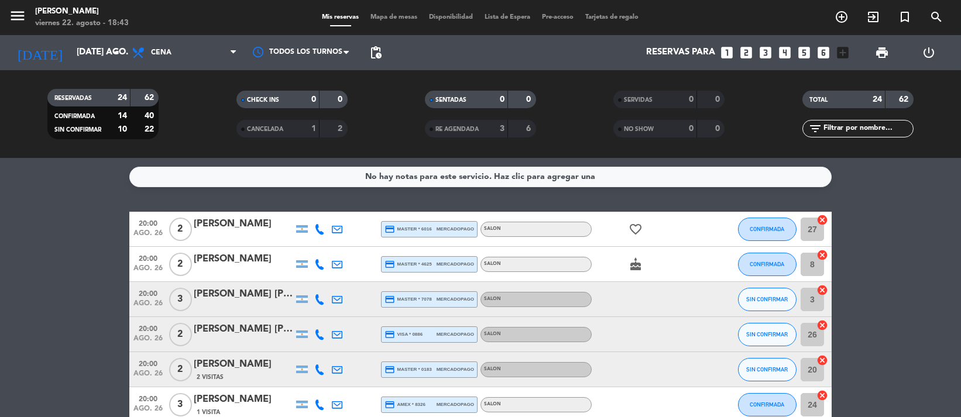
click at [783, 52] on icon "looks_4" at bounding box center [784, 52] width 15 height 15
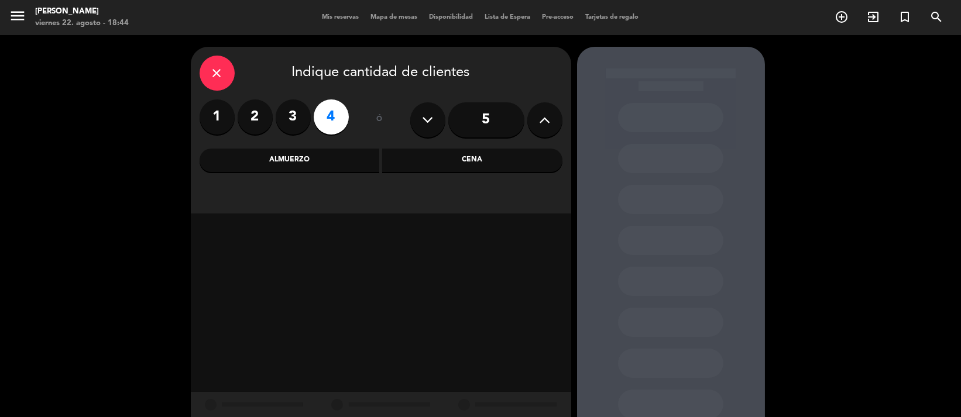
click at [479, 160] on div "Cena" at bounding box center [472, 160] width 180 height 23
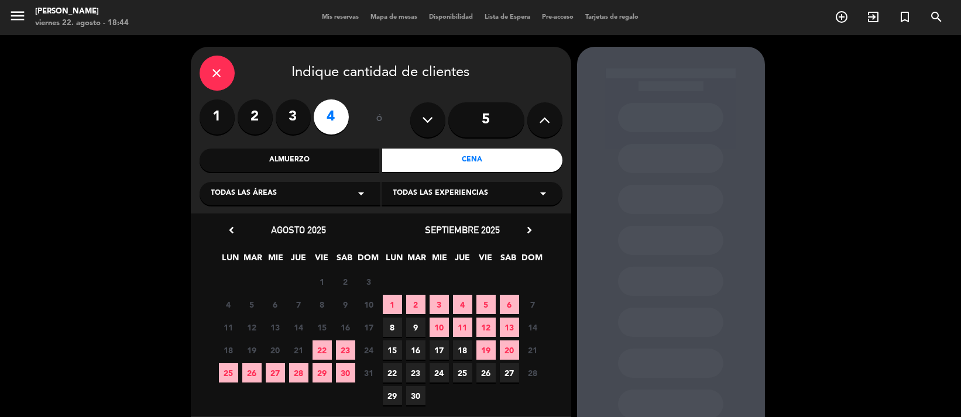
click at [254, 376] on span "26" at bounding box center [251, 373] width 19 height 19
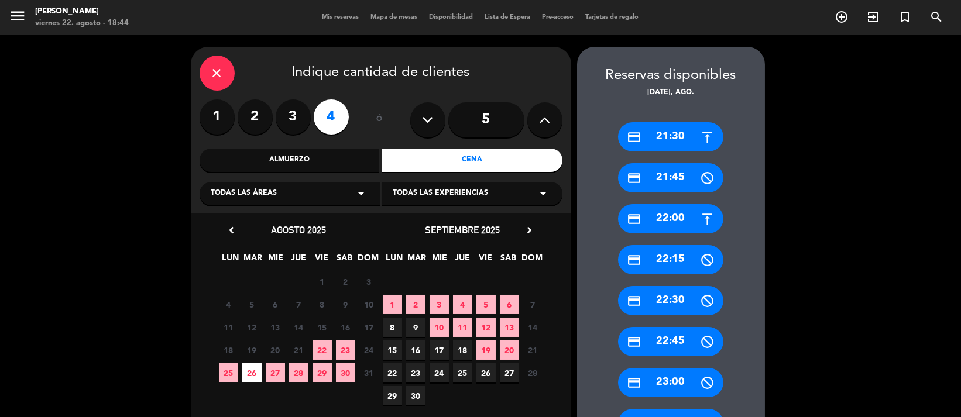
click at [222, 66] on icon "close" at bounding box center [217, 73] width 14 height 14
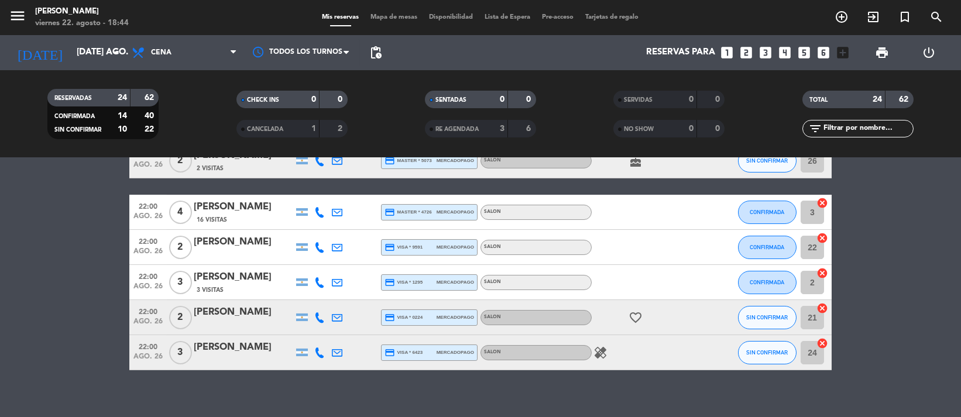
scroll to position [777, 0]
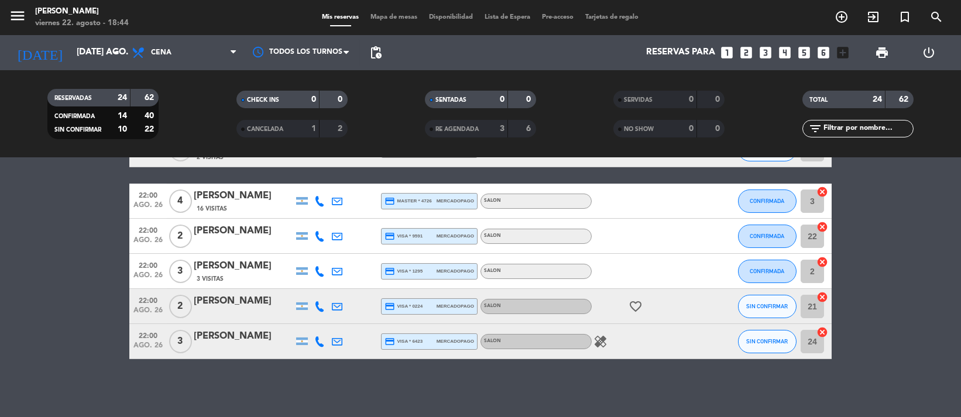
drag, startPoint x: 903, startPoint y: 223, endPoint x: 878, endPoint y: 243, distance: 32.6
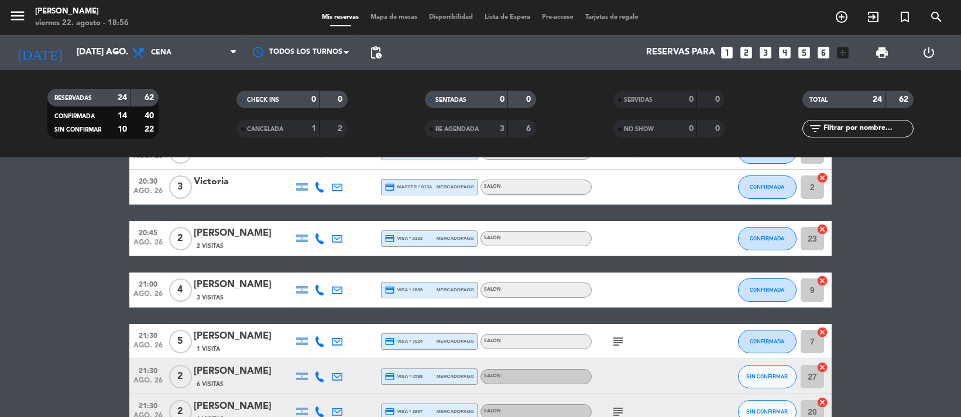
scroll to position [494, 0]
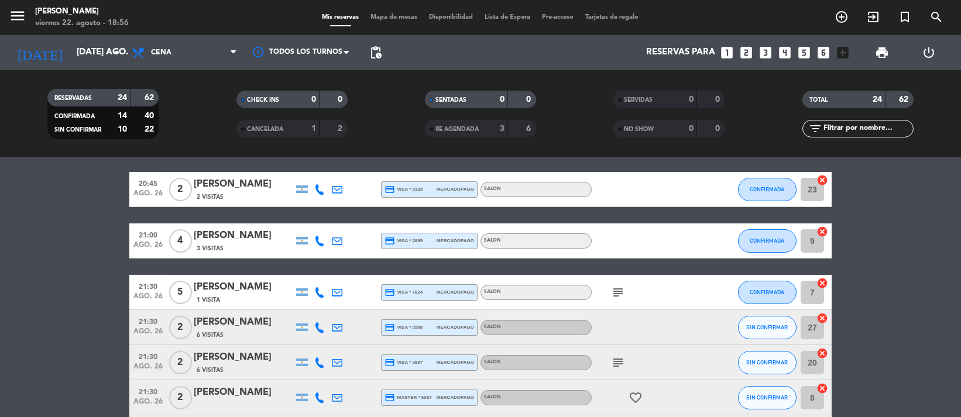
click at [618, 289] on icon "subject" at bounding box center [618, 293] width 14 height 14
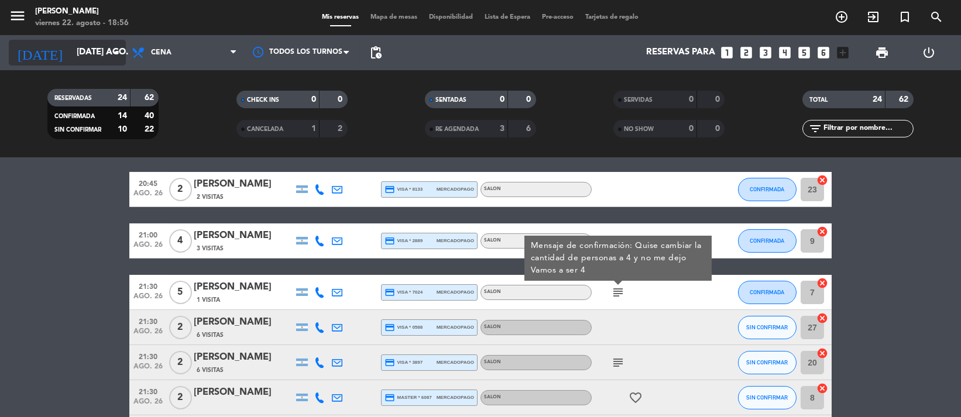
click at [109, 47] on icon "arrow_drop_down" at bounding box center [116, 53] width 14 height 14
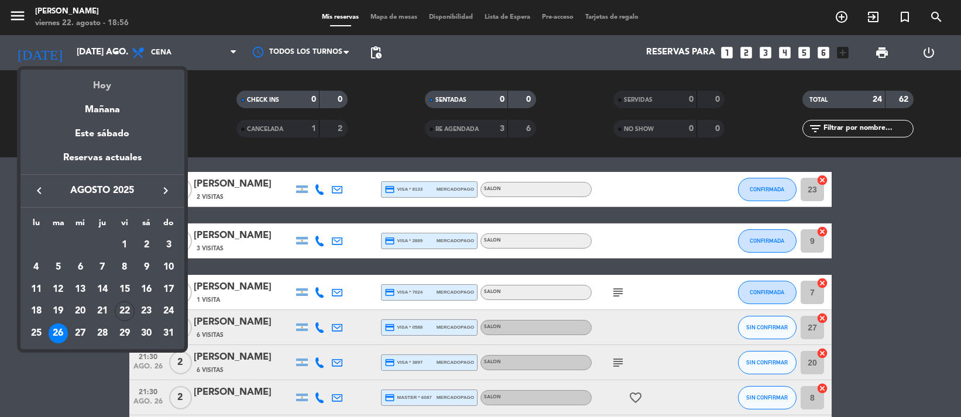
click at [109, 84] on div "Hoy" at bounding box center [102, 82] width 164 height 24
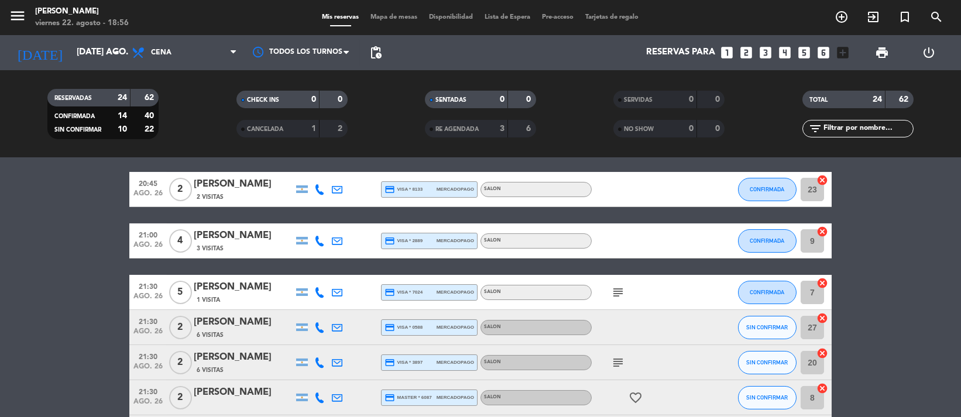
type input "vie. 22 ago."
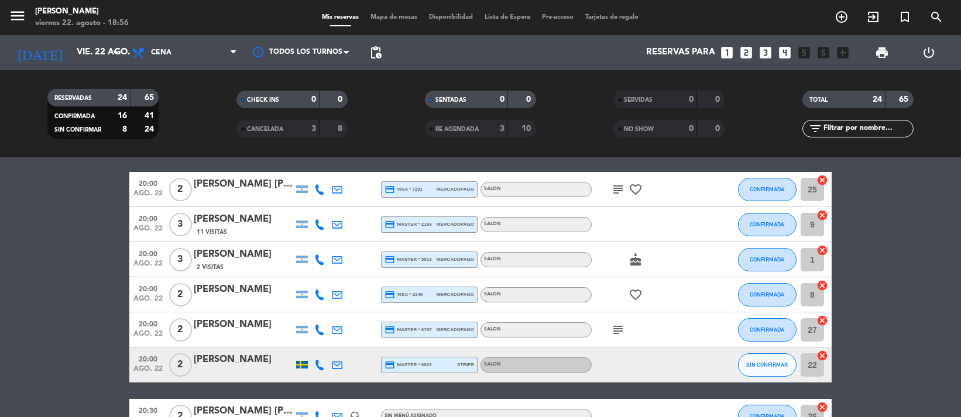
scroll to position [26, 0]
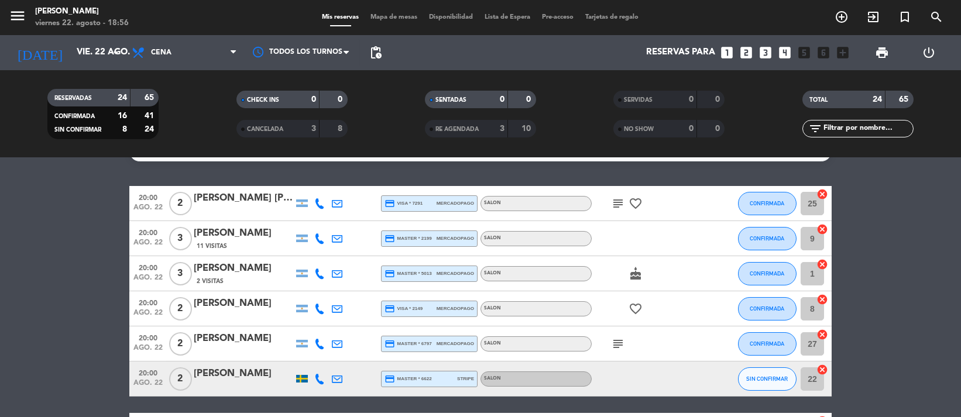
click at [619, 201] on icon "subject" at bounding box center [618, 204] width 14 height 14
click at [617, 345] on icon "subject" at bounding box center [618, 344] width 14 height 14
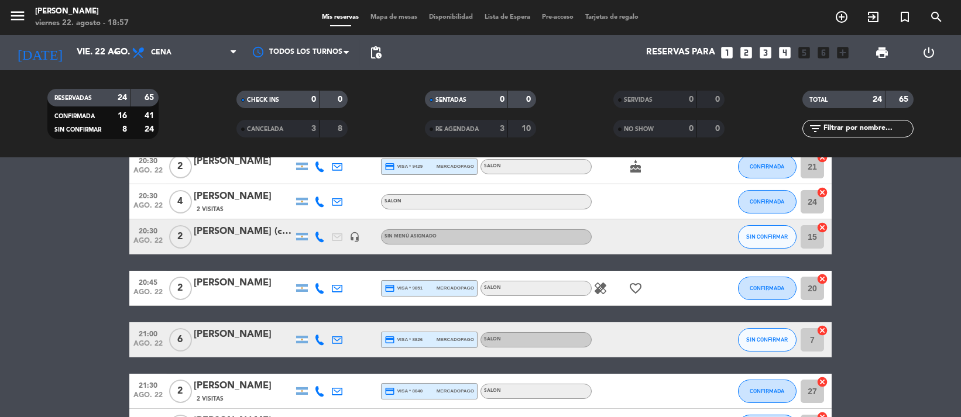
scroll to position [364, 0]
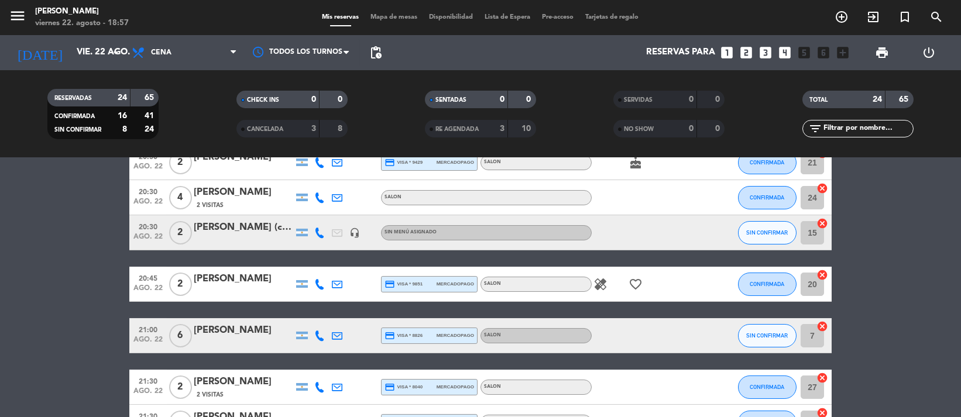
click at [600, 287] on icon "healing" at bounding box center [601, 285] width 14 height 14
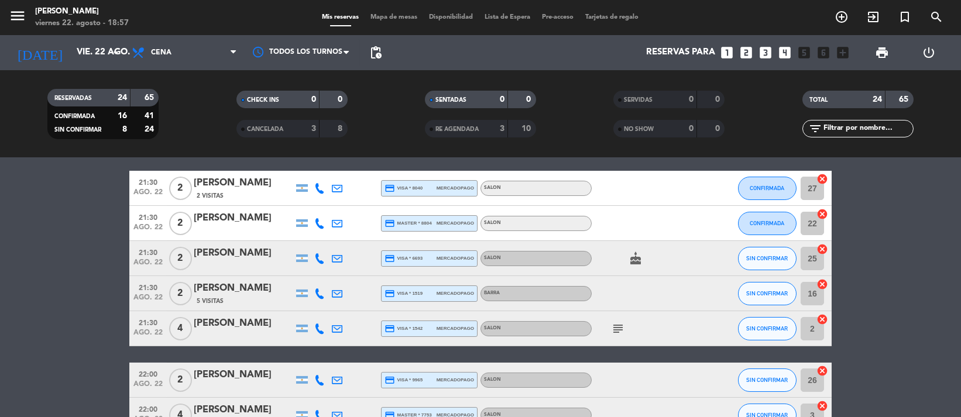
scroll to position [572, 0]
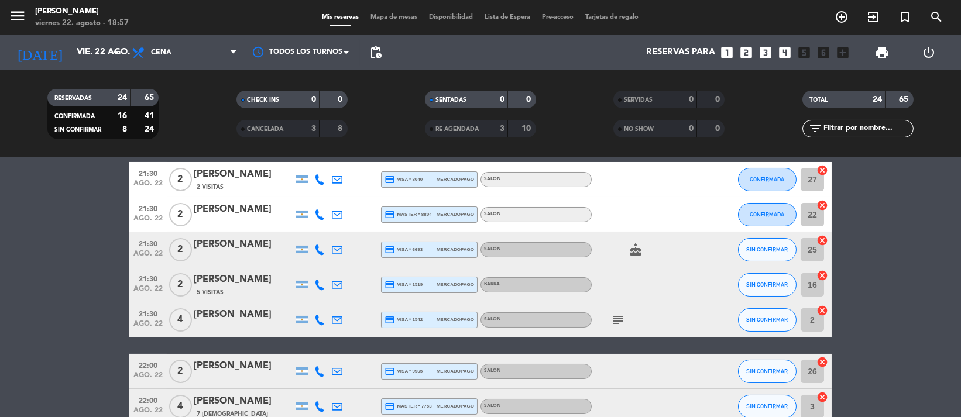
click at [617, 324] on icon "subject" at bounding box center [618, 320] width 14 height 14
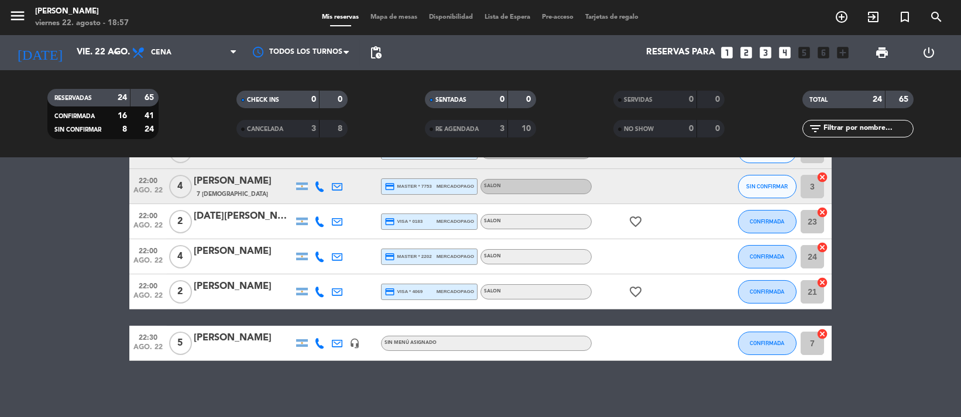
scroll to position [794, 0]
